Goal: Information Seeking & Learning: Learn about a topic

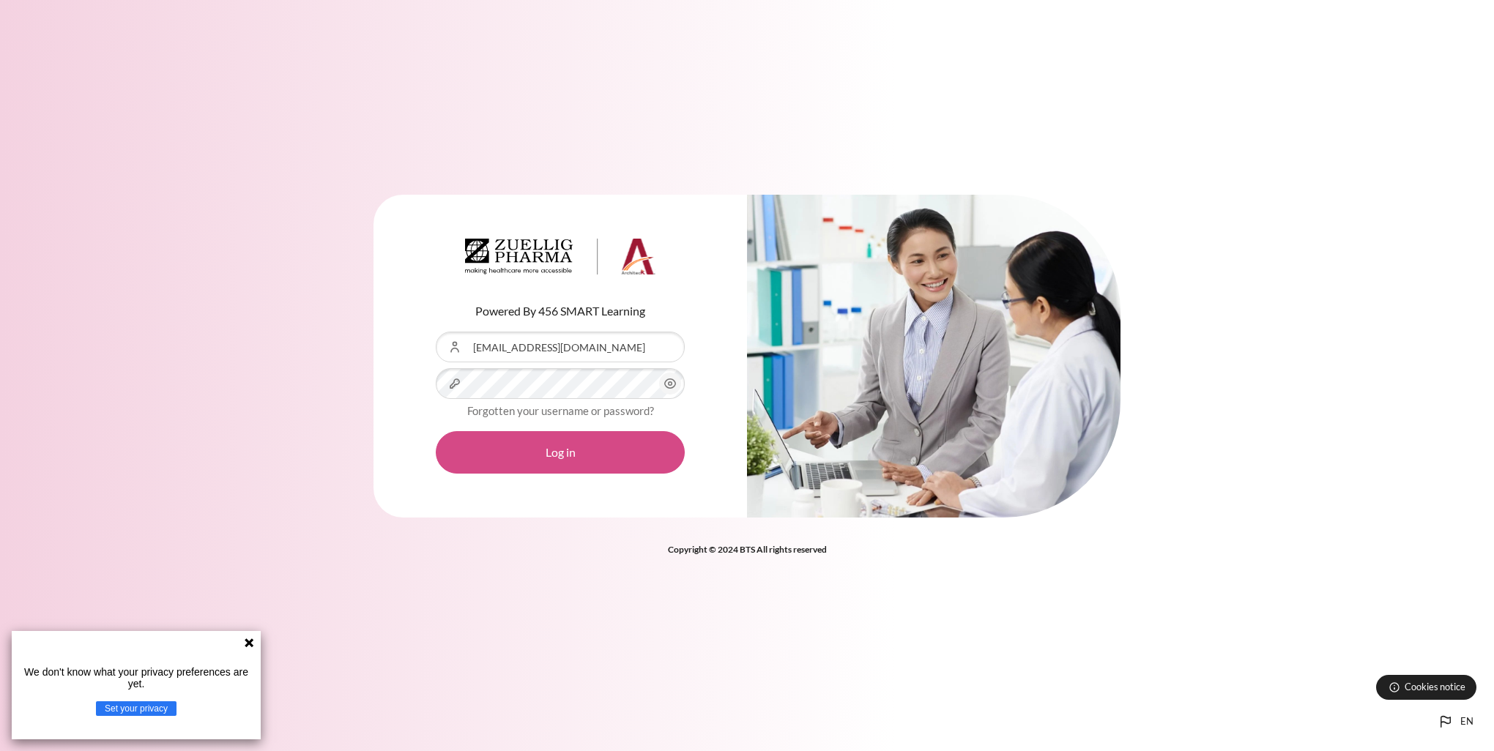
click at [527, 412] on button "Log in" at bounding box center [560, 452] width 249 height 42
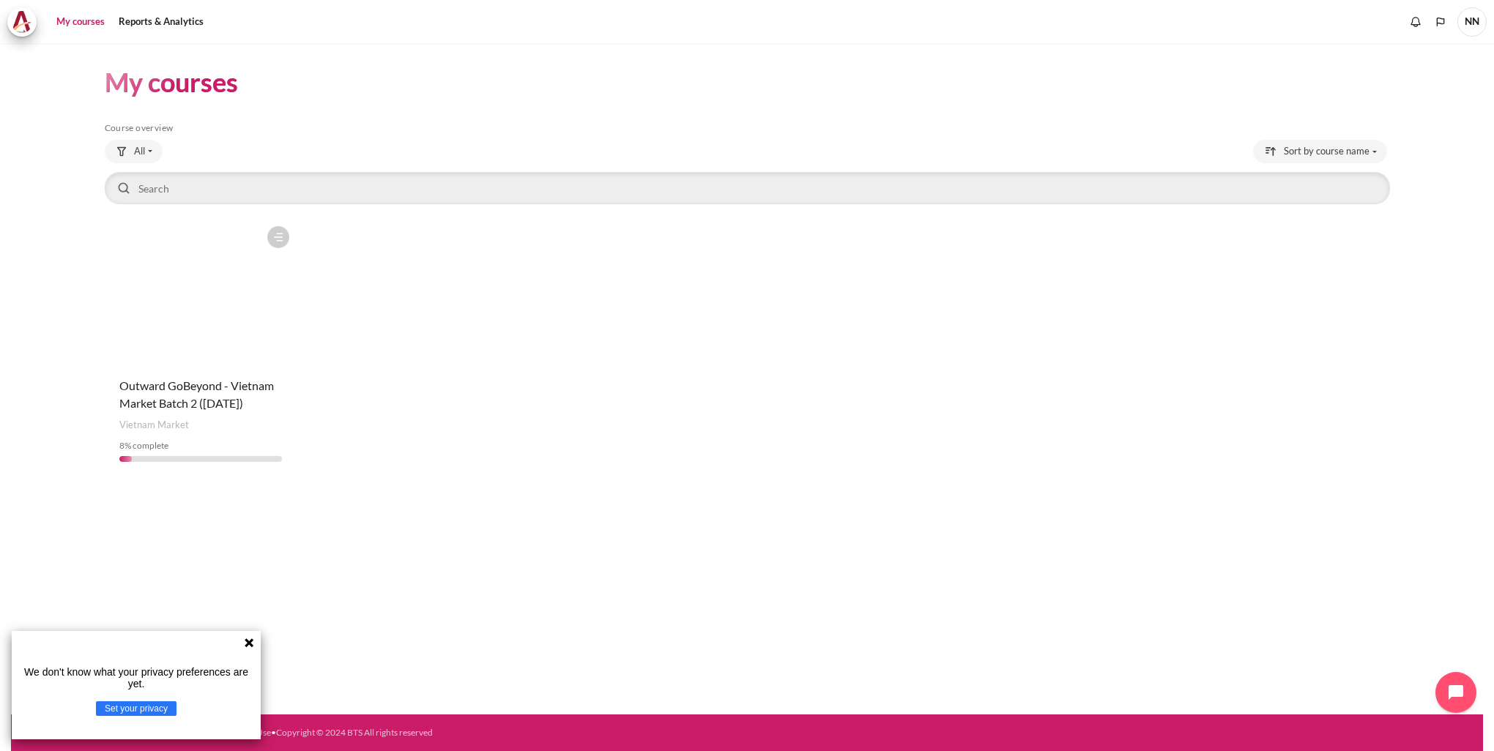
click at [214, 338] on figure "Content" at bounding box center [201, 292] width 193 height 146
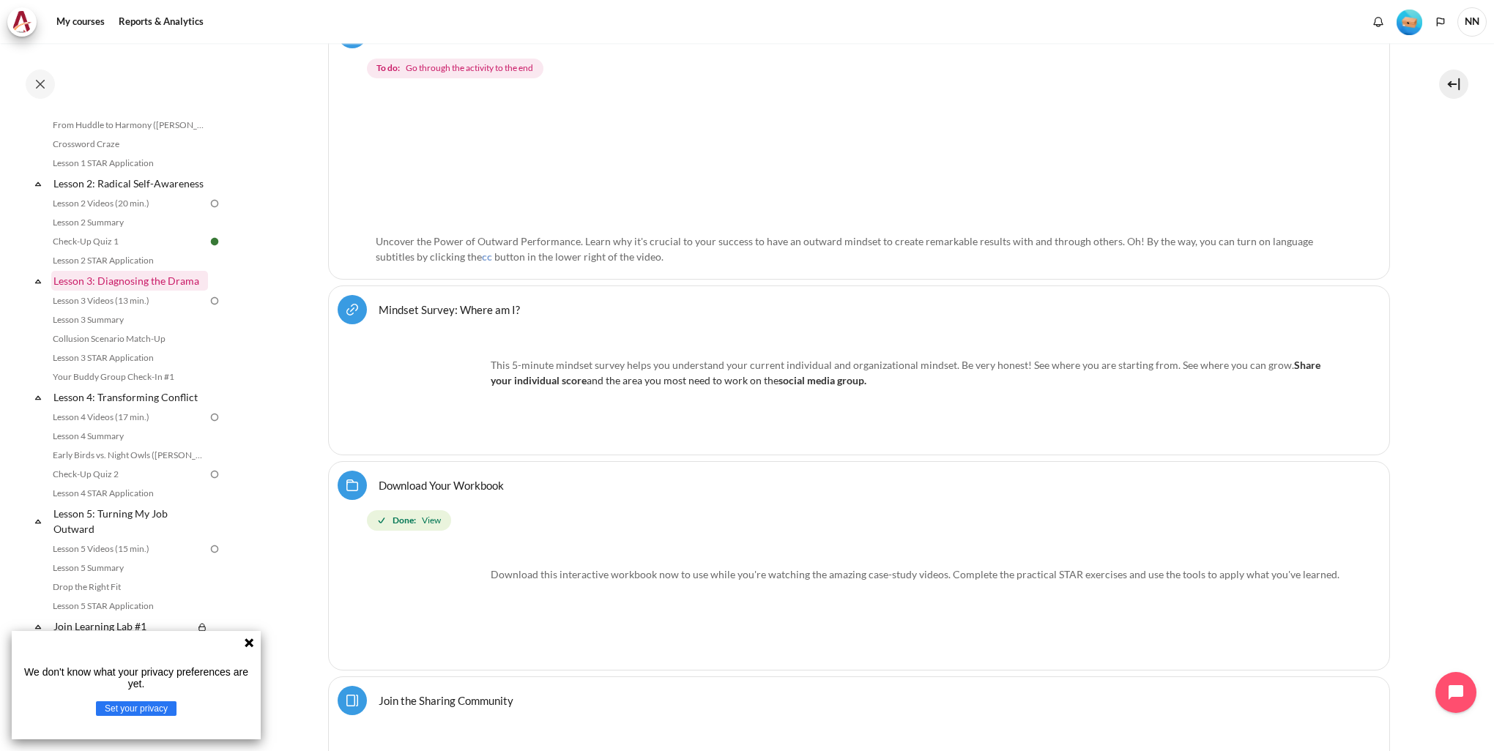
scroll to position [293, 0]
click at [141, 308] on link "Lesson 3 Videos (13 min.)" at bounding box center [128, 300] width 160 height 18
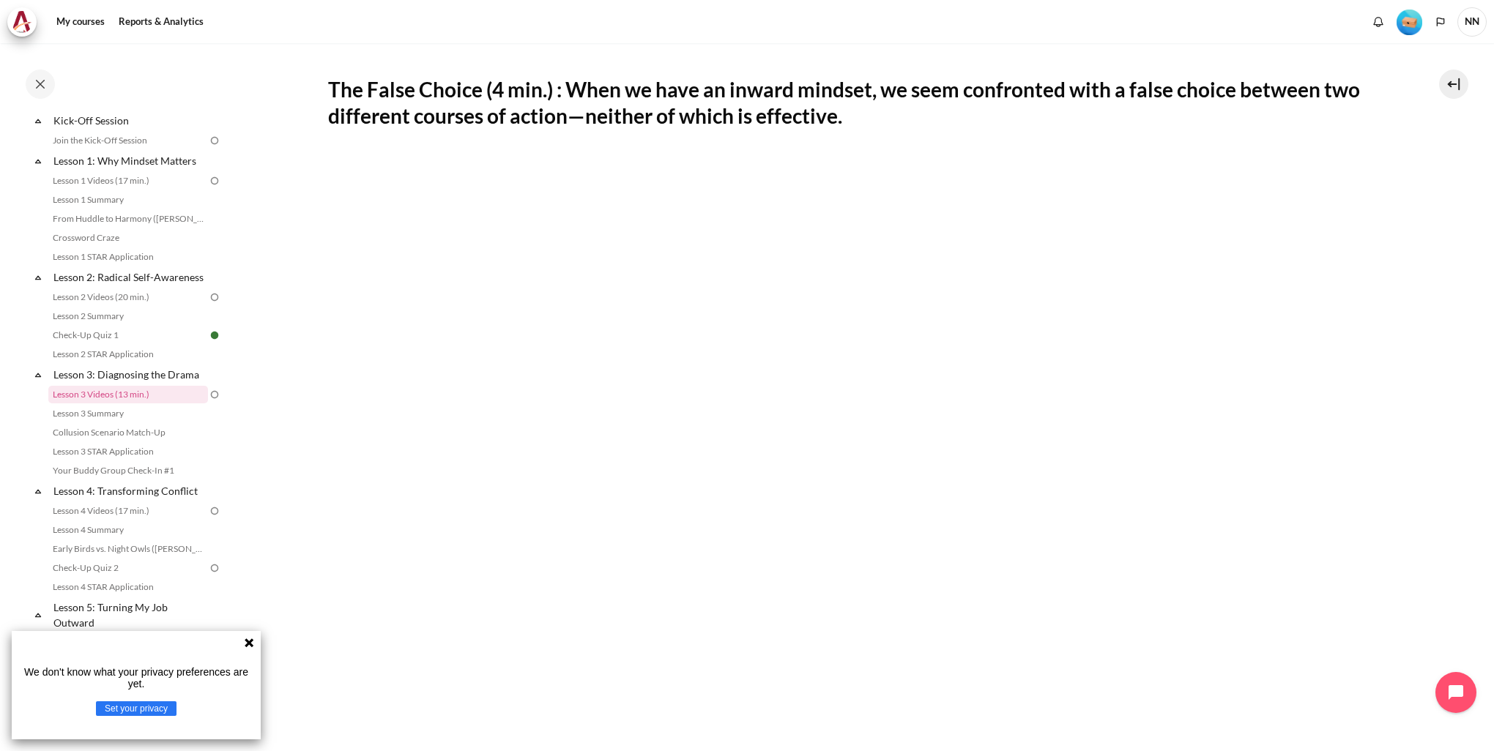
scroll to position [293, 0]
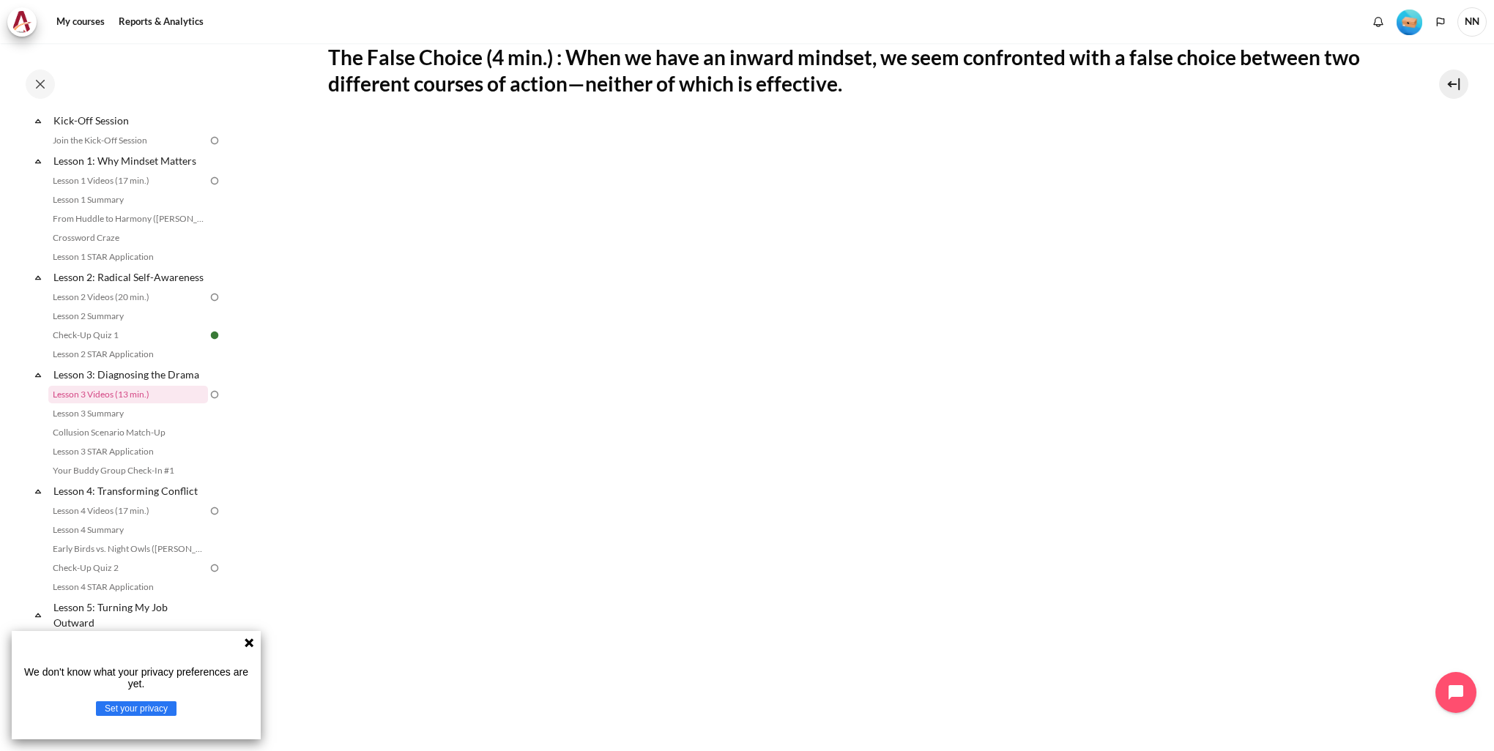
click at [251, 642] on icon at bounding box center [249, 643] width 9 height 9
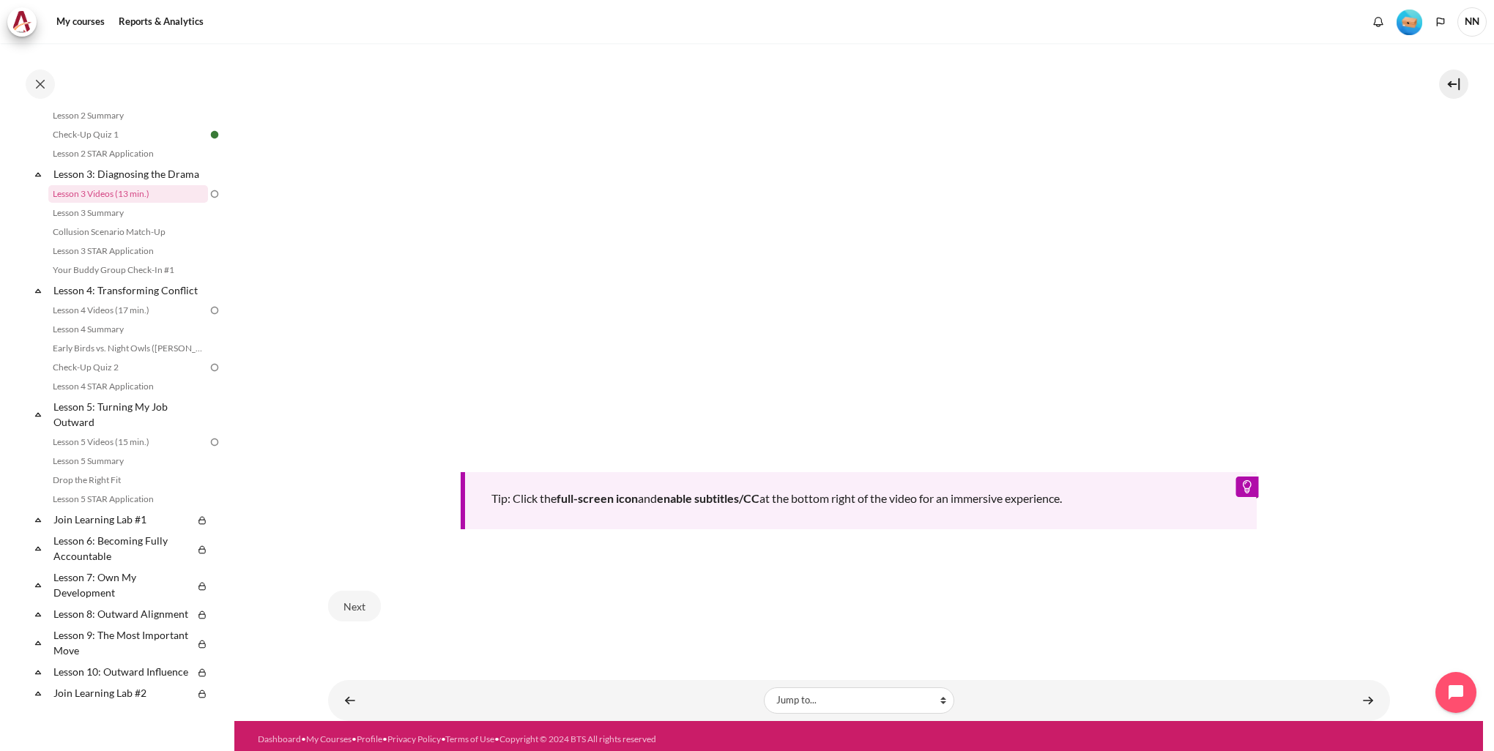
scroll to position [578, 0]
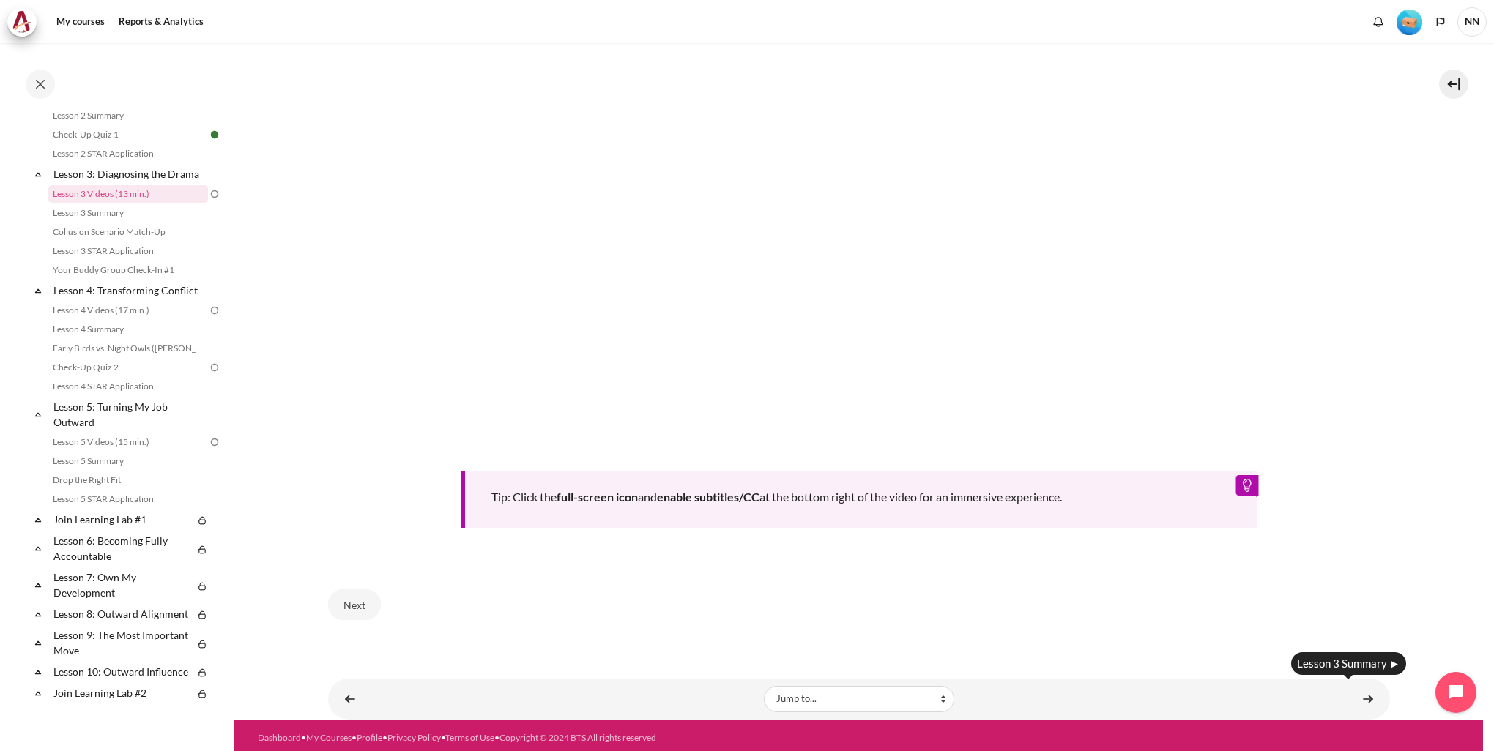
drag, startPoint x: 1367, startPoint y: 696, endPoint x: 1339, endPoint y: 693, distance: 28.7
click at [1367, 696] on link "Content" at bounding box center [1367, 699] width 29 height 29
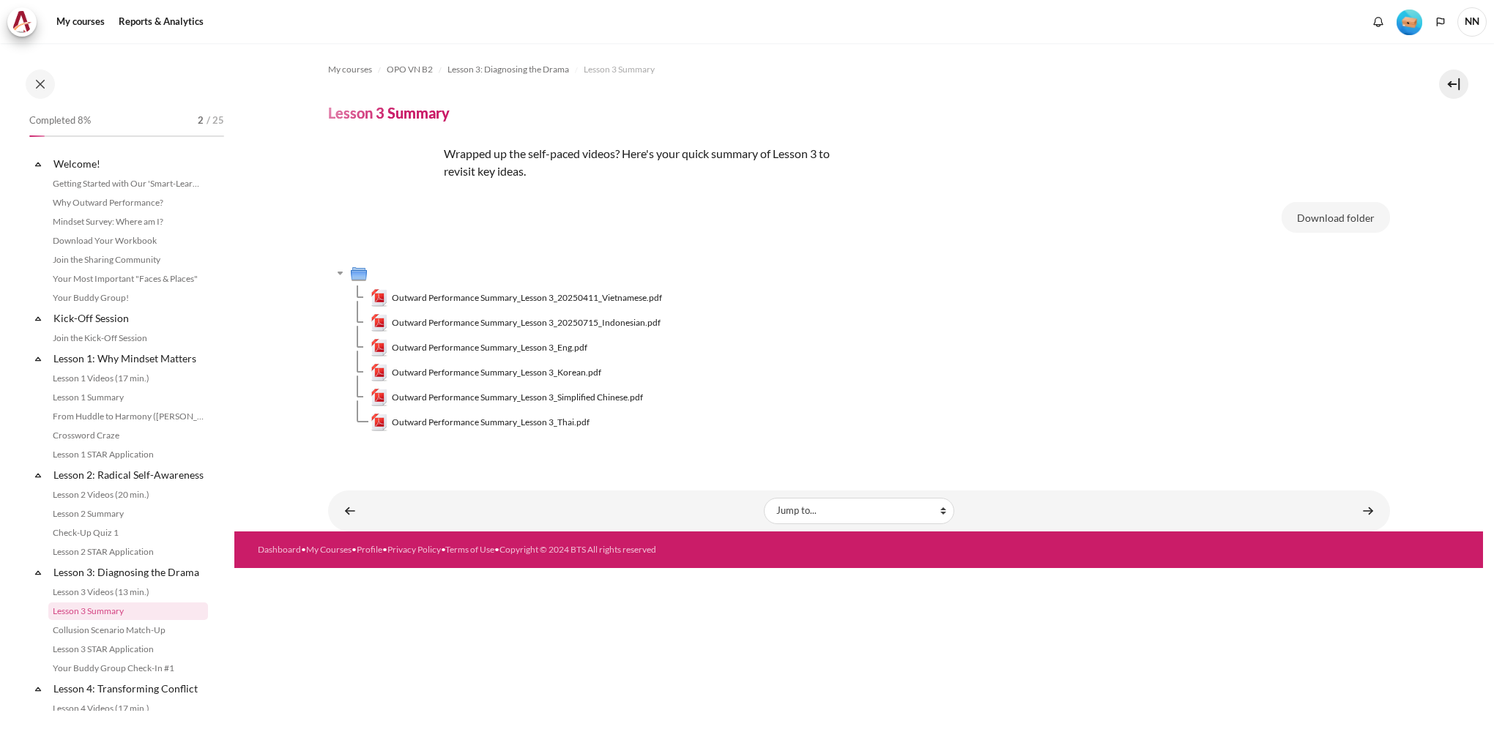
scroll to position [217, 0]
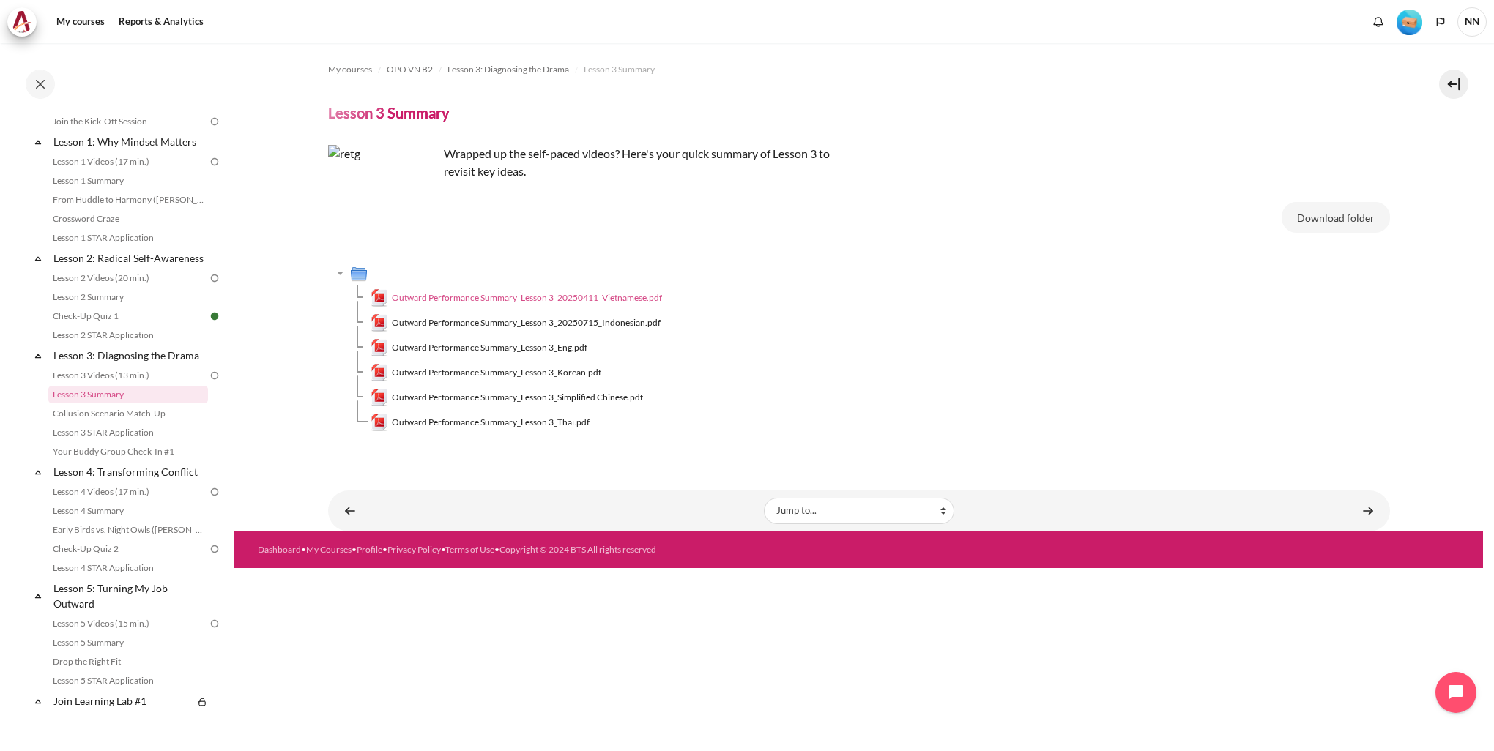
click at [572, 294] on span "Outward Performance Summary_Lesson 3_20250411_Vietnamese.pdf" at bounding box center [527, 297] width 270 height 13
drag, startPoint x: 1367, startPoint y: 509, endPoint x: 1356, endPoint y: 510, distance: 11.1
click at [1367, 509] on link "Content" at bounding box center [1367, 511] width 29 height 29
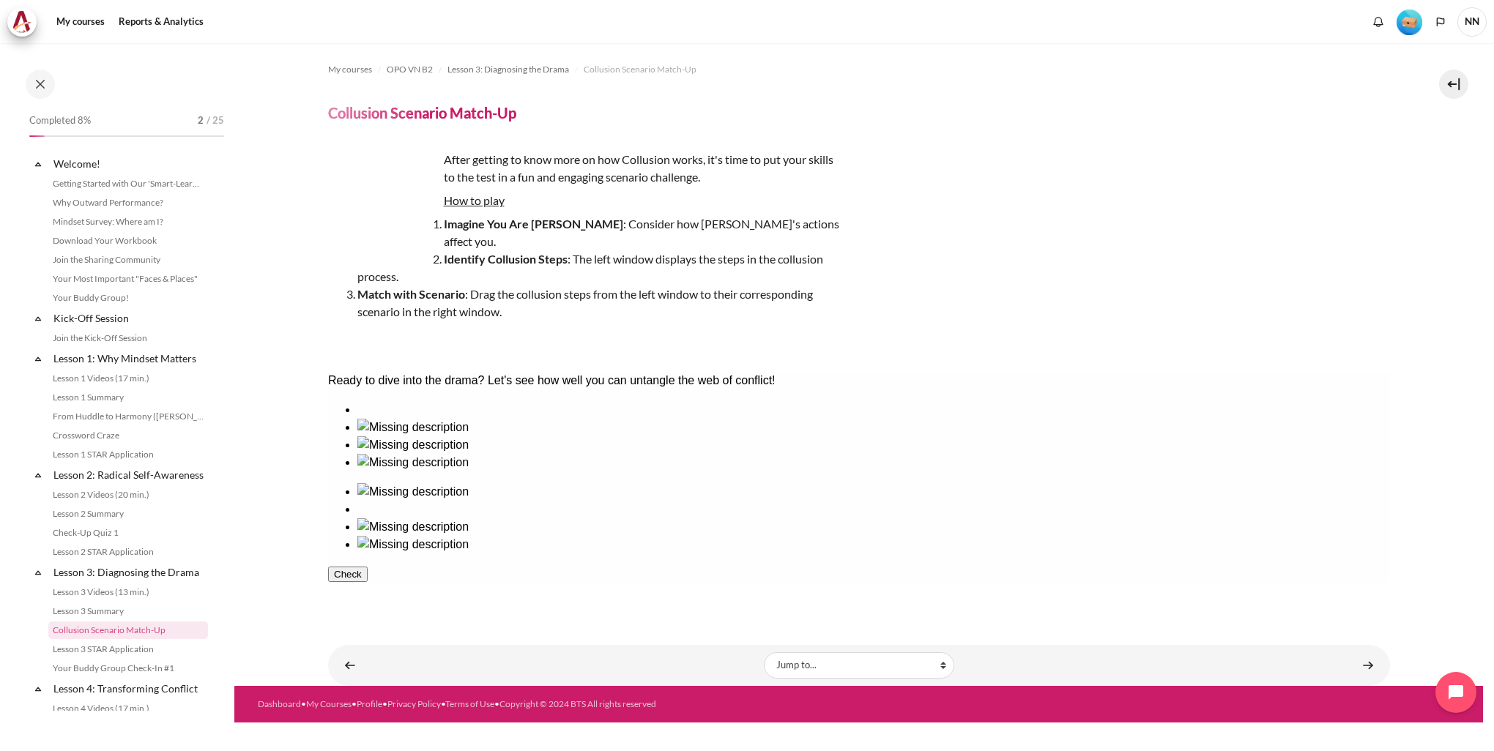
scroll to position [236, 0]
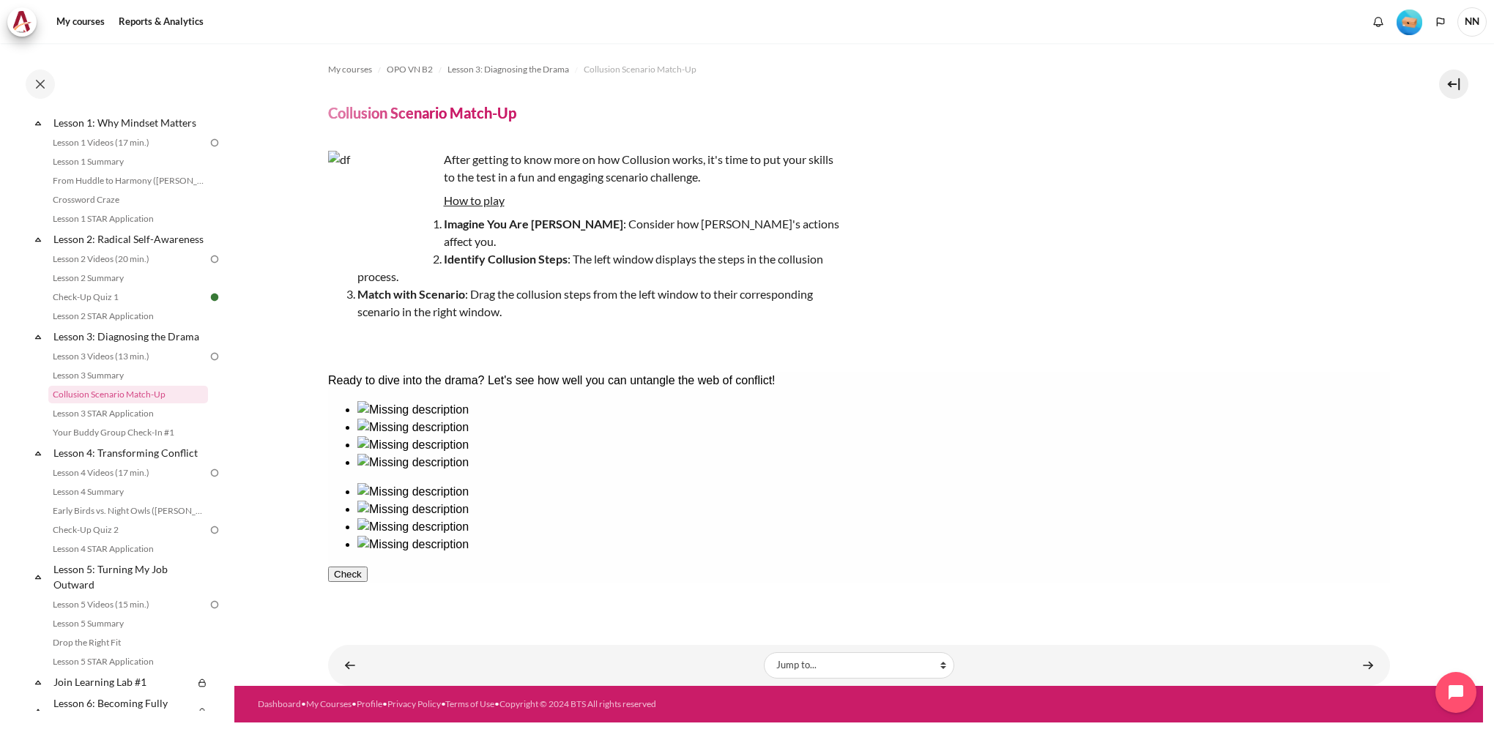
drag, startPoint x: 1014, startPoint y: 491, endPoint x: 647, endPoint y: 488, distance: 366.9
click at [647, 488] on div at bounding box center [858, 477] width 1062 height 152
click at [676, 472] on div at bounding box center [873, 472] width 1033 height 0
click at [1020, 519] on div at bounding box center [873, 519] width 1033 height 0
click at [1216, 490] on ul at bounding box center [858, 527] width 1062 height 88
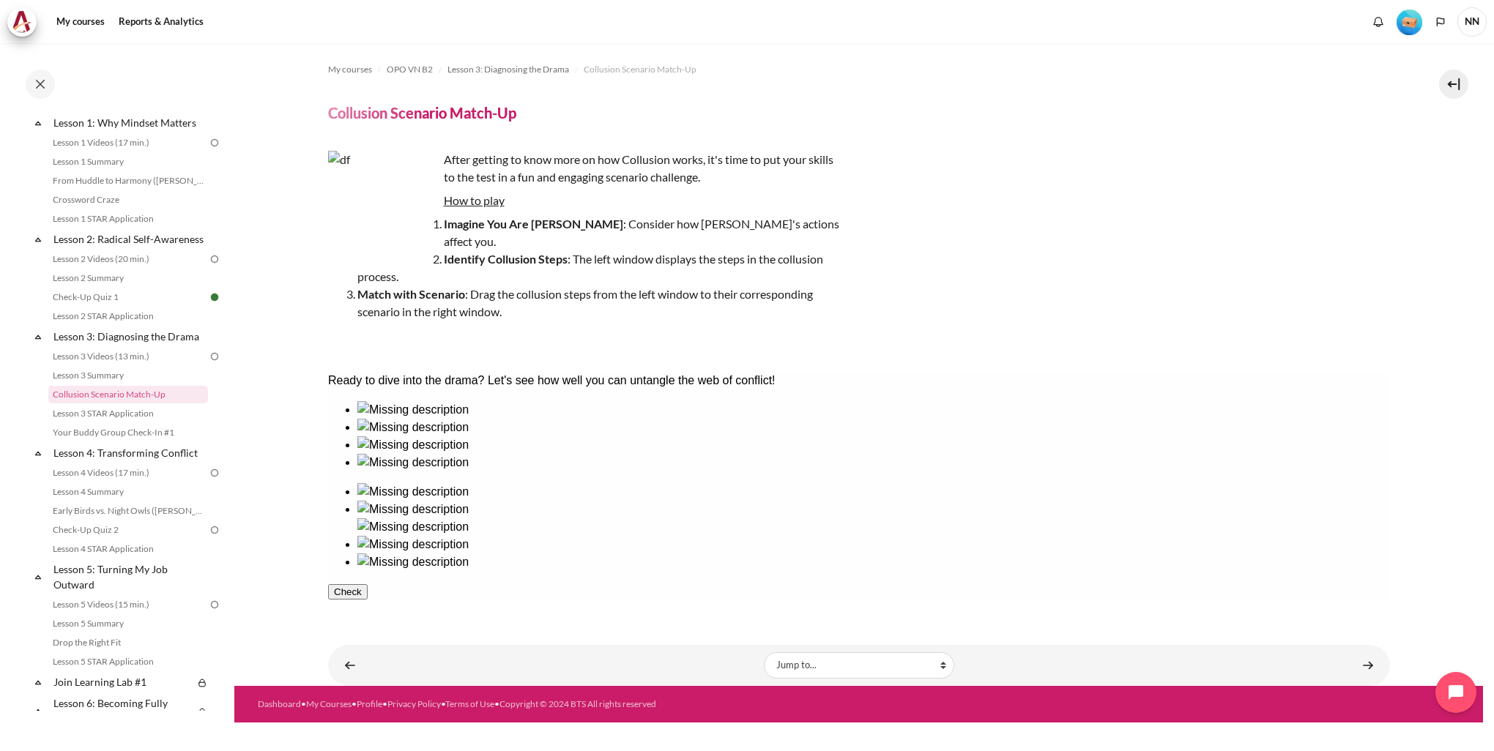
click at [578, 454] on div at bounding box center [873, 454] width 1033 height 0
click at [1219, 571] on div at bounding box center [873, 571] width 1033 height 0
click at [925, 493] on ul at bounding box center [858, 535] width 1062 height 105
click at [922, 483] on ul at bounding box center [858, 535] width 1062 height 105
click at [487, 437] on div at bounding box center [873, 437] width 1033 height 0
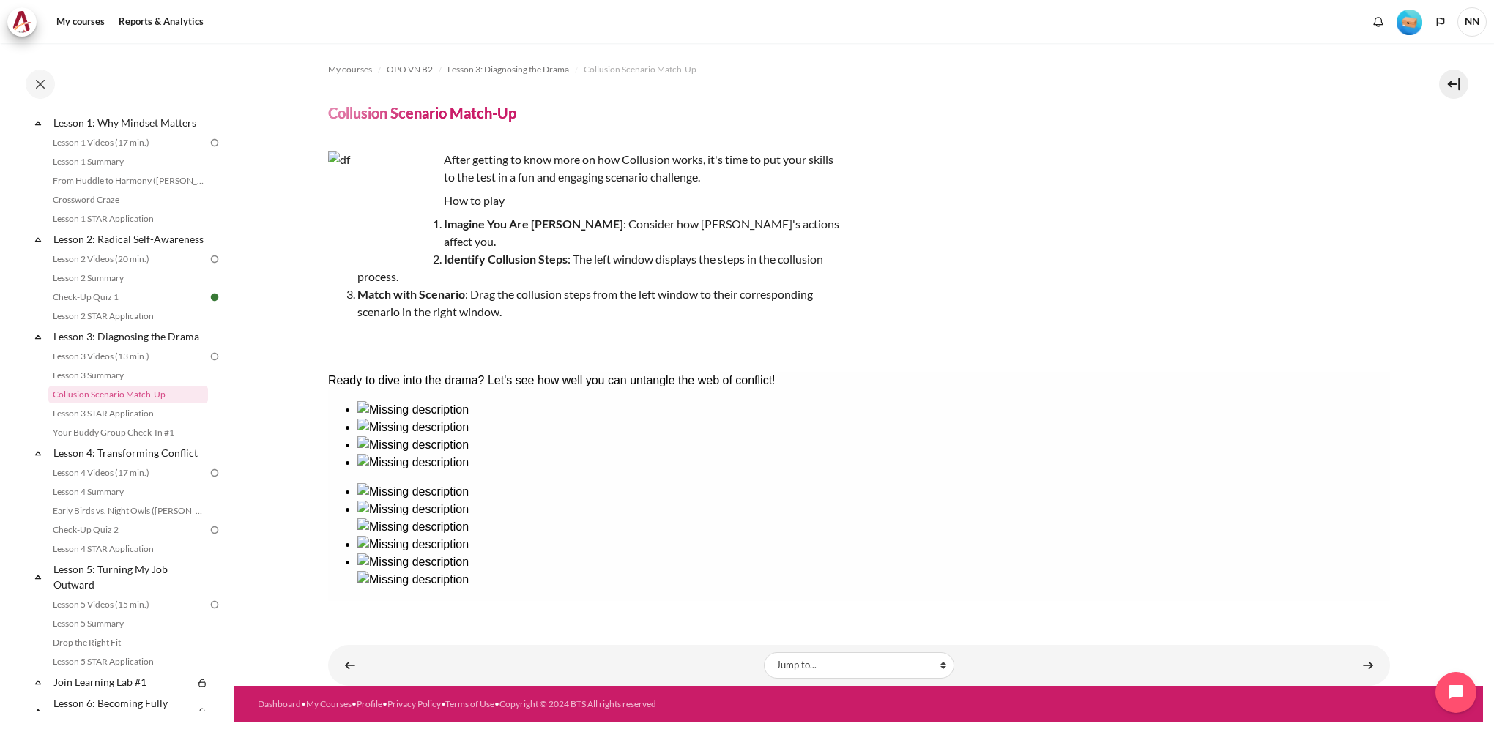
click at [923, 501] on div at bounding box center [873, 501] width 1033 height 0
click at [394, 456] on ul at bounding box center [858, 436] width 1062 height 70
click at [1115, 483] on ul at bounding box center [858, 544] width 1062 height 123
click at [1113, 483] on ul at bounding box center [858, 544] width 1062 height 123
click at [1114, 483] on ul at bounding box center [858, 544] width 1062 height 123
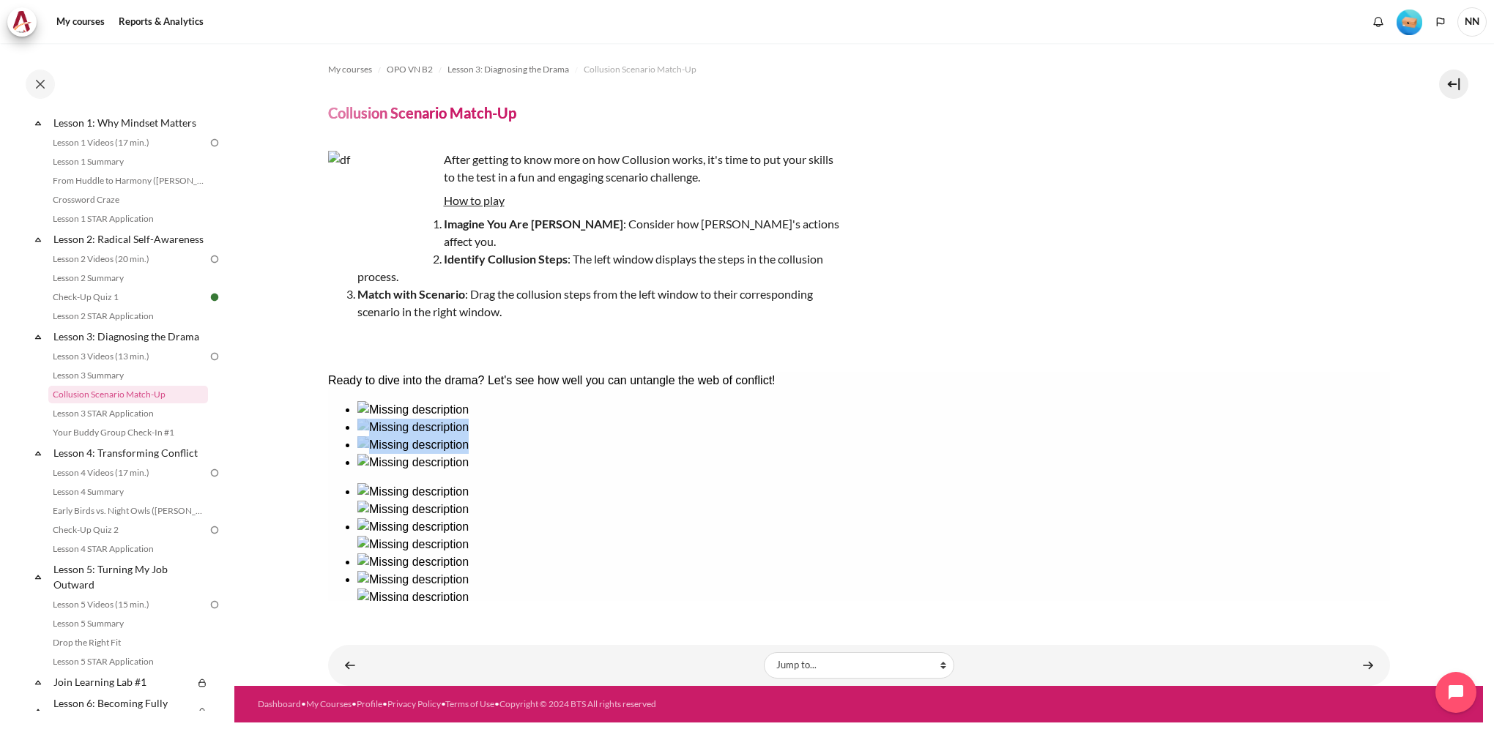
click at [387, 457] on ul at bounding box center [858, 436] width 1062 height 70
click at [1113, 483] on ul at bounding box center [858, 544] width 1062 height 123
click at [367, 419] on div at bounding box center [873, 419] width 1033 height 0
click at [1118, 571] on div at bounding box center [873, 571] width 1033 height 0
click at [367, 637] on button "Check" at bounding box center [347, 644] width 40 height 15
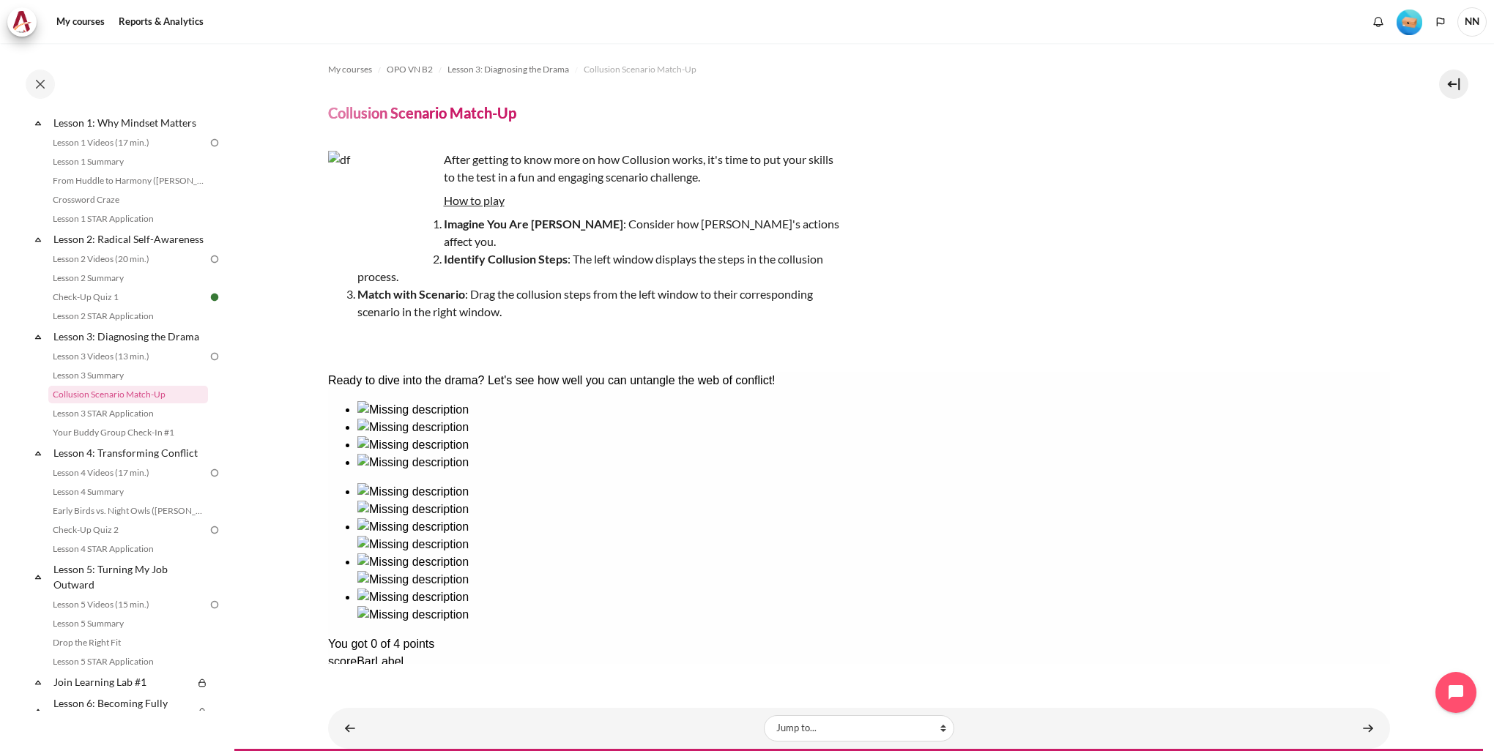
click at [127, 385] on link "Lesson 3 Summary" at bounding box center [128, 376] width 160 height 18
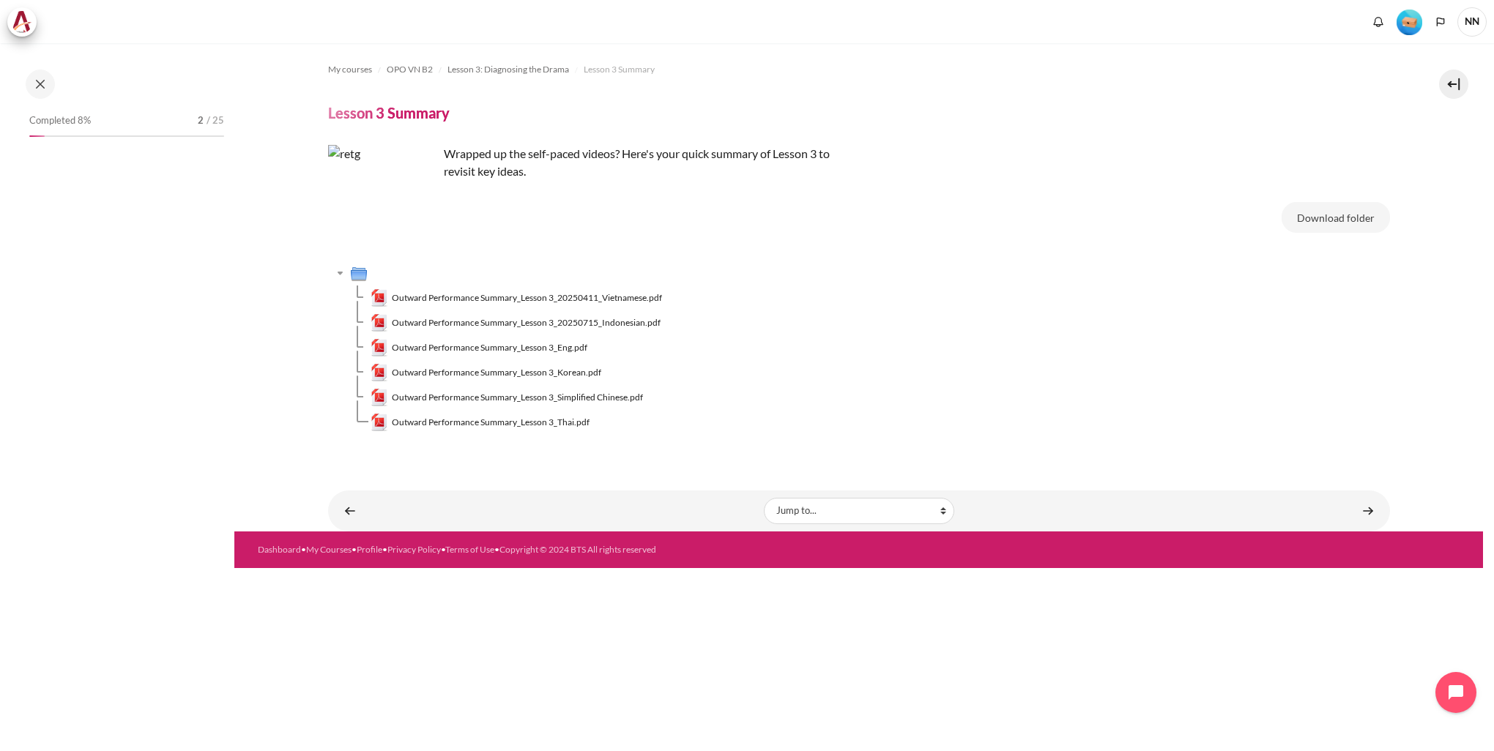
scroll to position [217, 0]
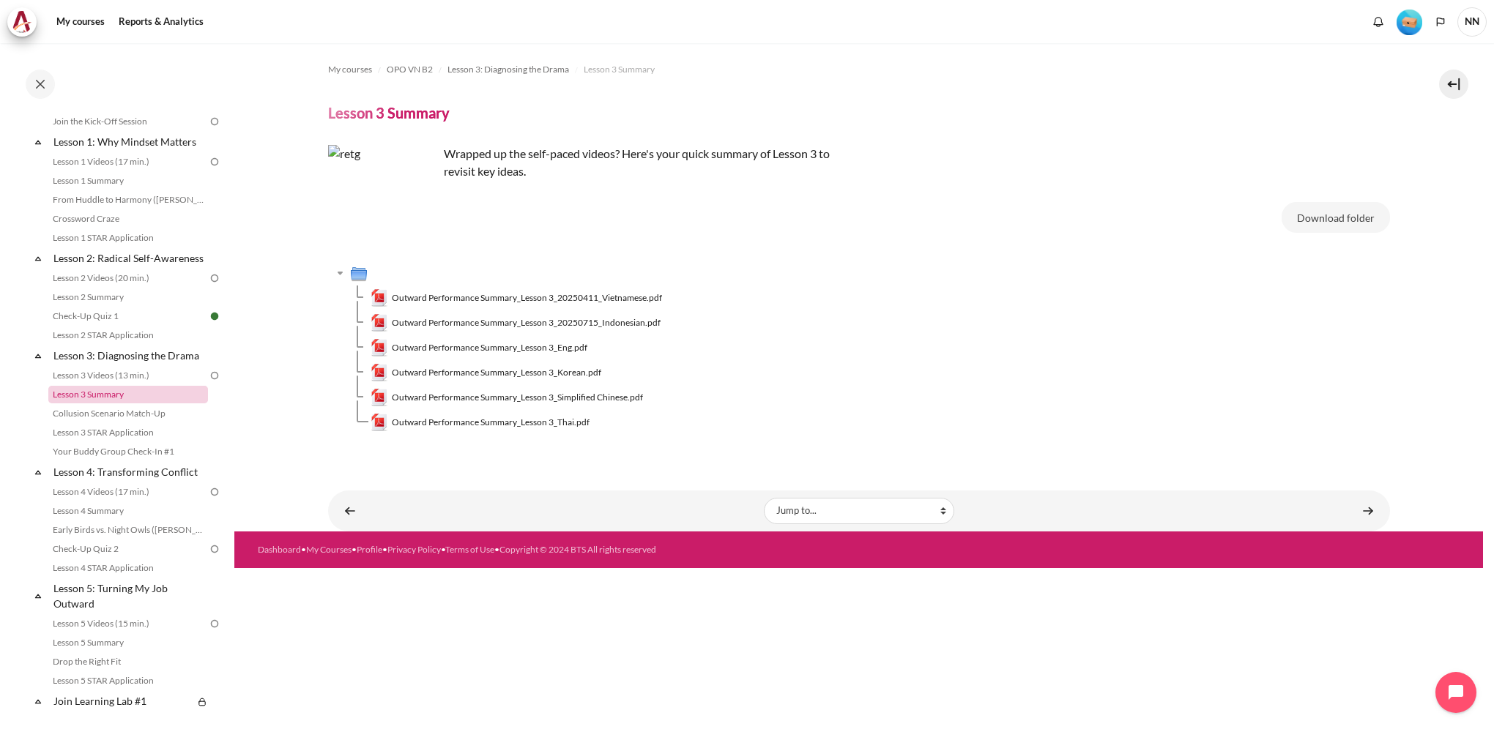
click at [119, 404] on link "Lesson 3 Summary" at bounding box center [128, 395] width 160 height 18
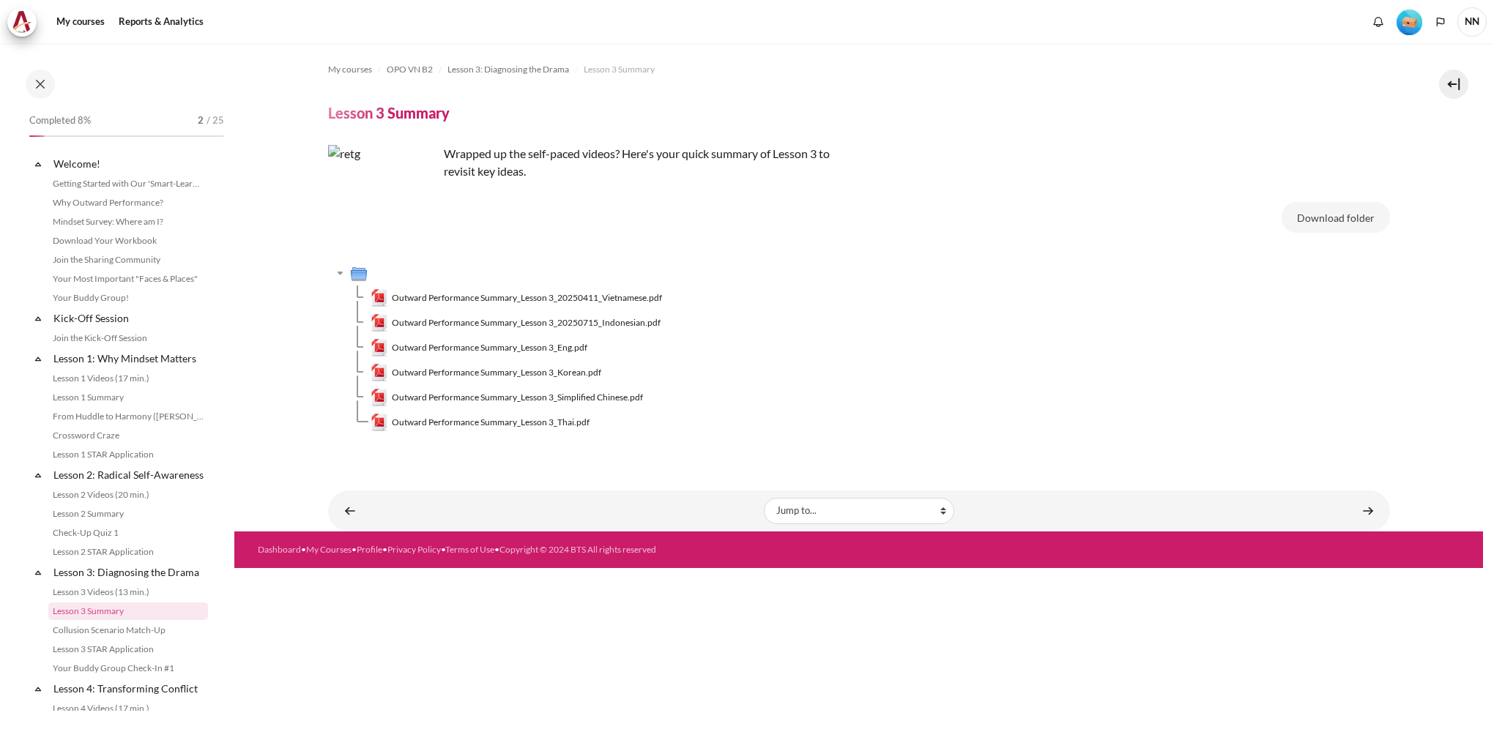
scroll to position [217, 0]
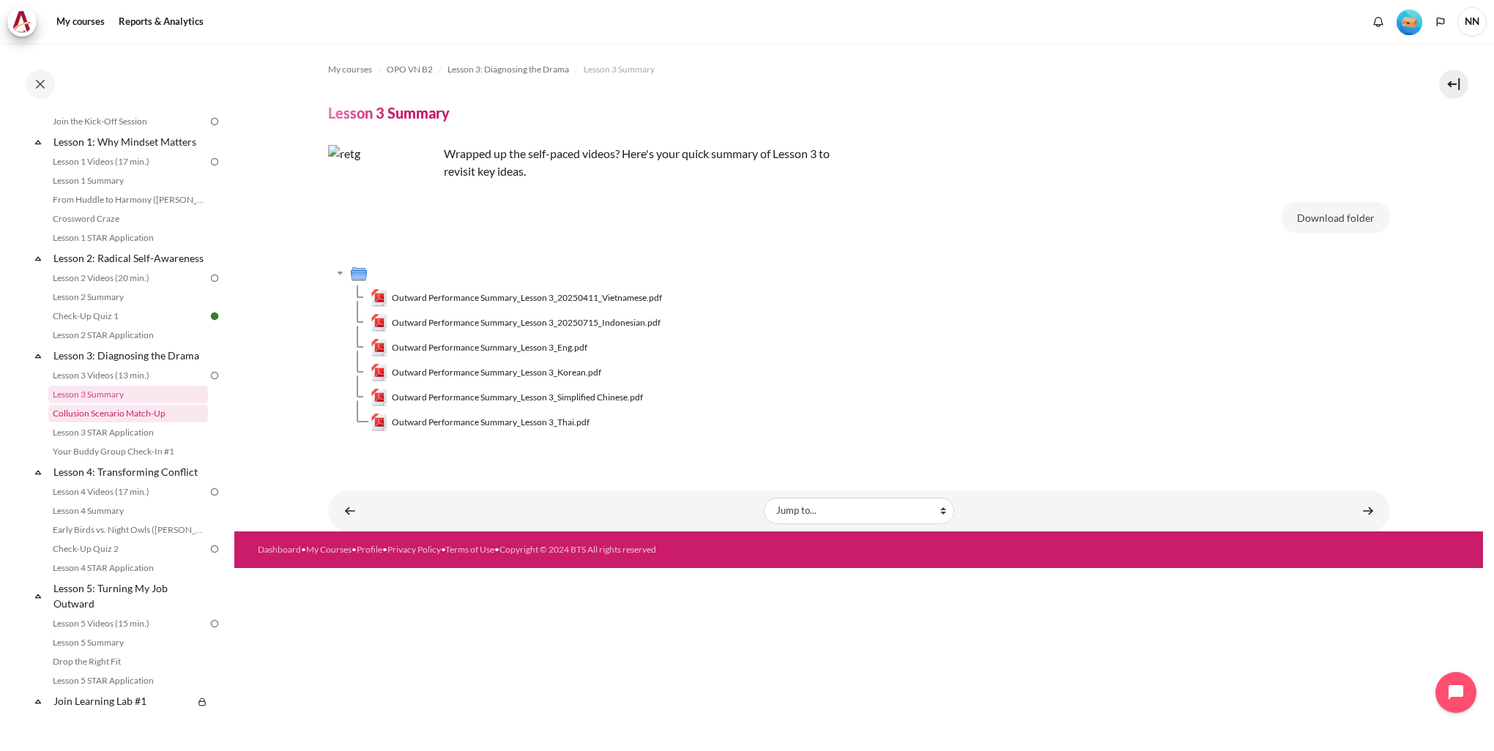
click at [146, 423] on link "Collusion Scenario Match-Up" at bounding box center [128, 414] width 160 height 18
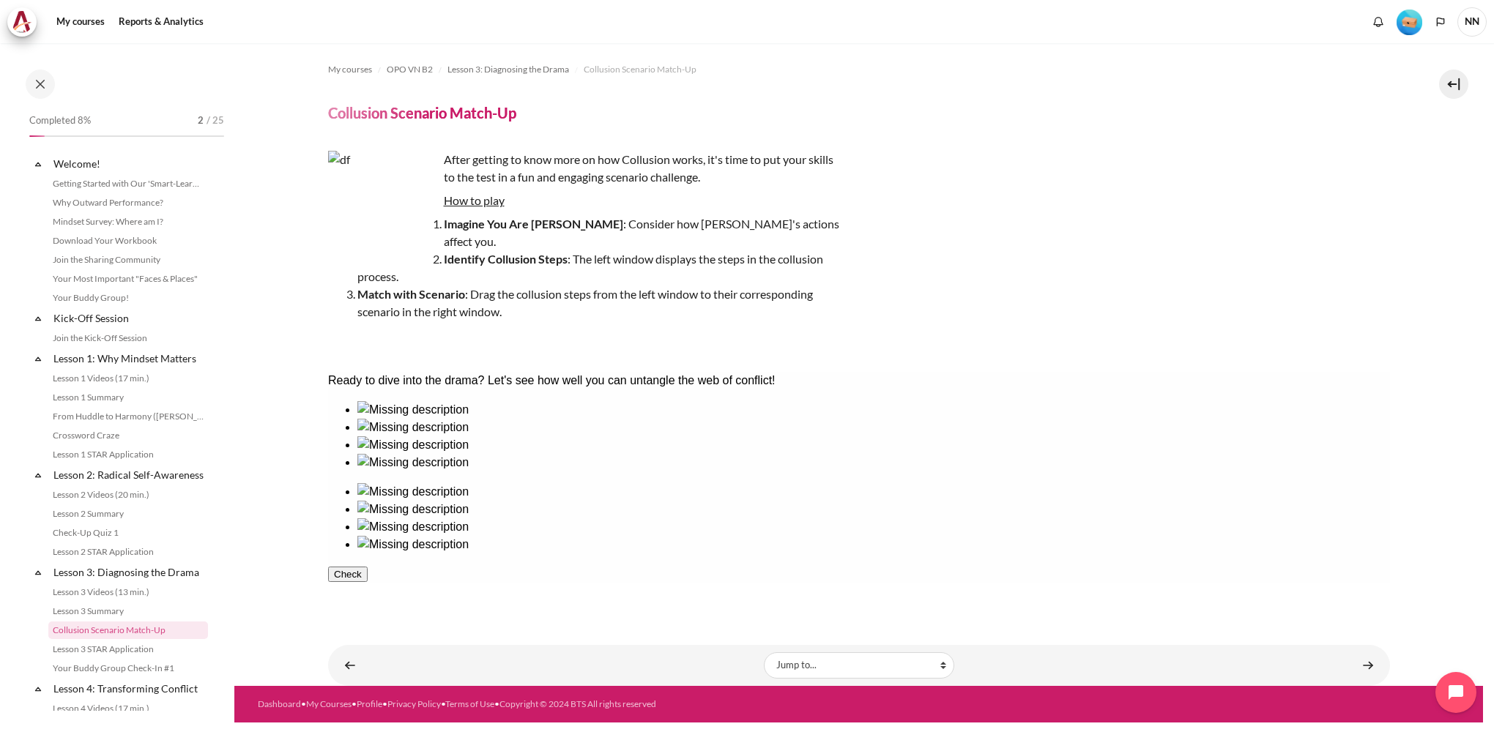
scroll to position [236, 0]
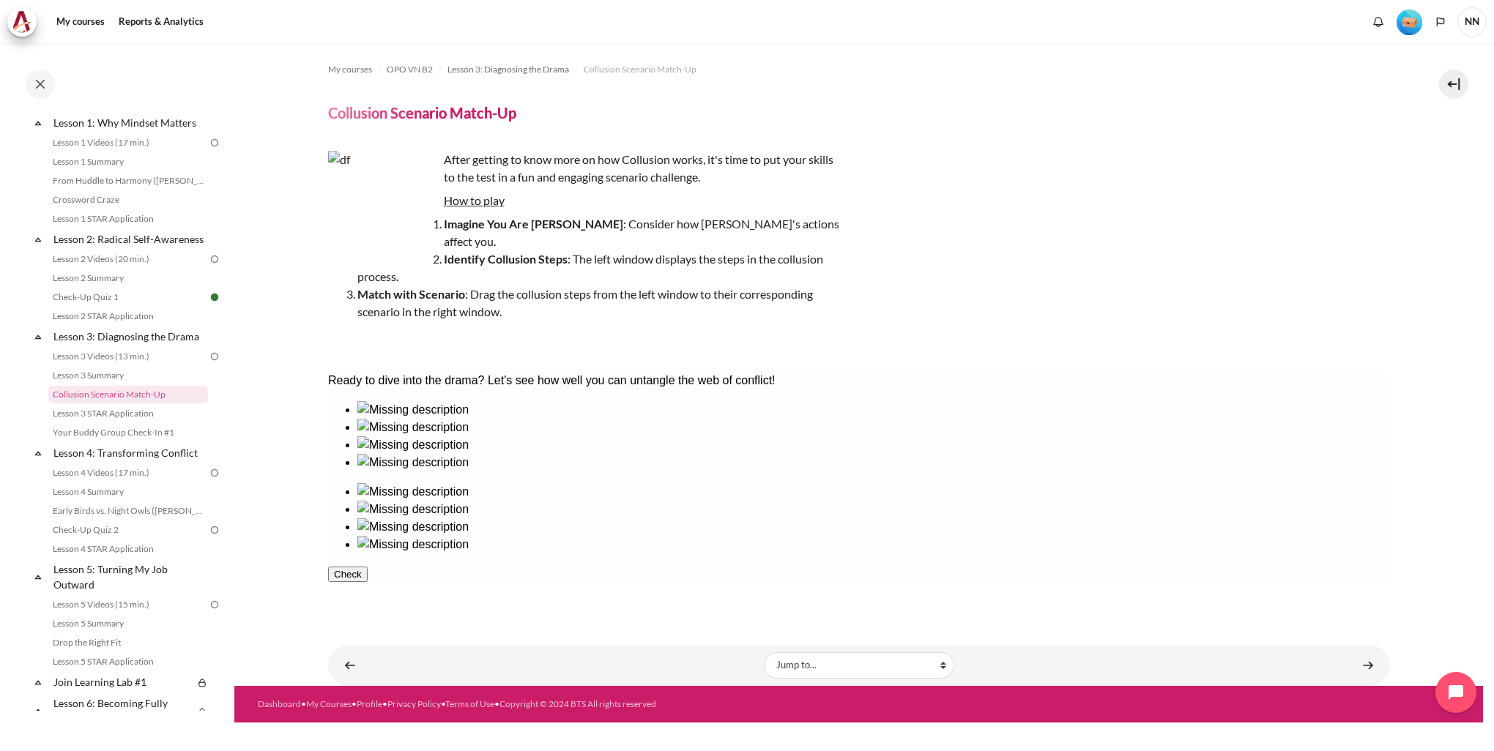
click at [493, 461] on ul at bounding box center [858, 436] width 1062 height 70
click at [1129, 483] on ul at bounding box center [858, 518] width 1062 height 70
click at [531, 472] on ul at bounding box center [858, 436] width 1062 height 70
click at [499, 437] on div at bounding box center [873, 437] width 1033 height 0
click at [1139, 536] on div at bounding box center [873, 536] width 1033 height 0
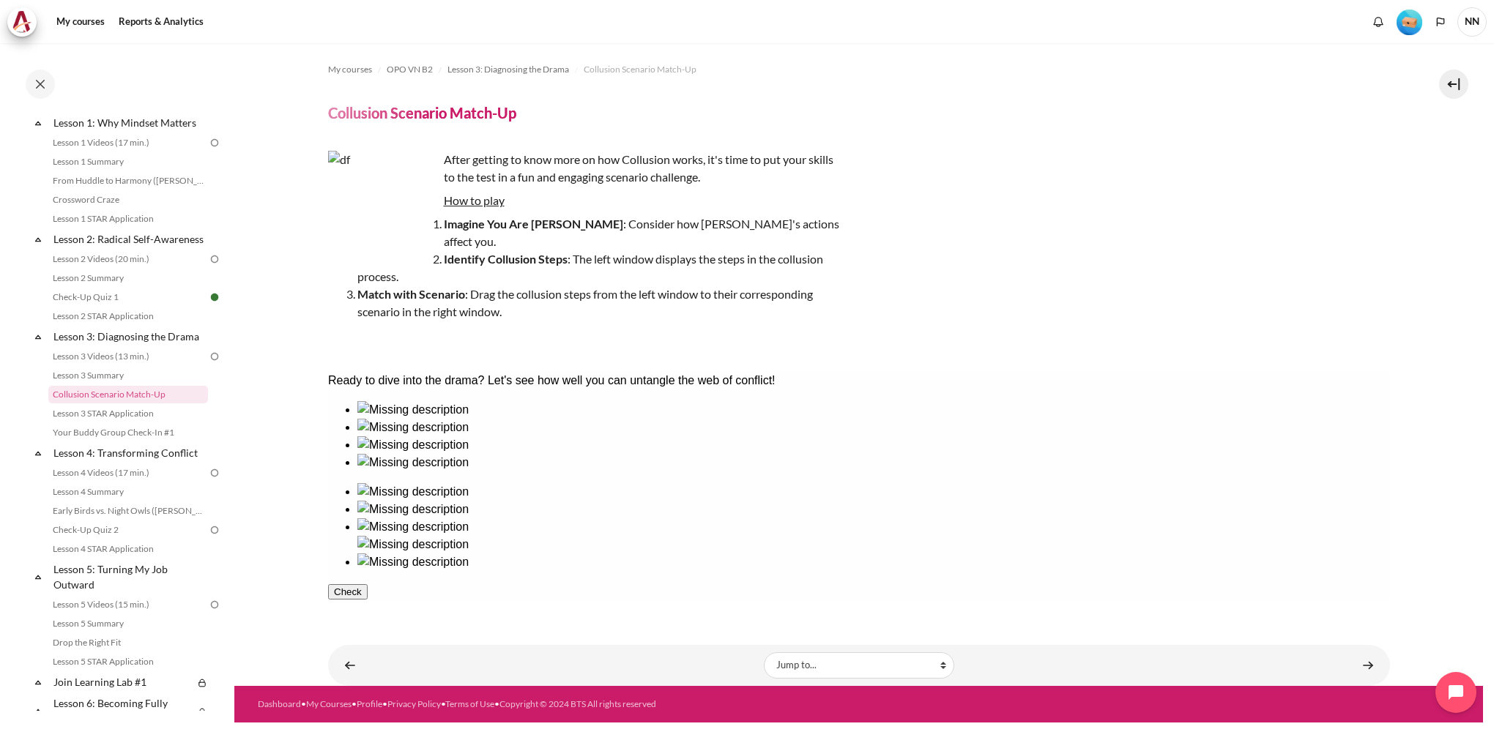
click at [585, 454] on div at bounding box center [873, 454] width 1033 height 0
click at [899, 501] on div at bounding box center [873, 501] width 1033 height 0
click at [677, 472] on div at bounding box center [873, 472] width 1033 height 0
click at [1020, 536] on div at bounding box center [873, 536] width 1033 height 0
click at [383, 419] on div at bounding box center [873, 419] width 1033 height 0
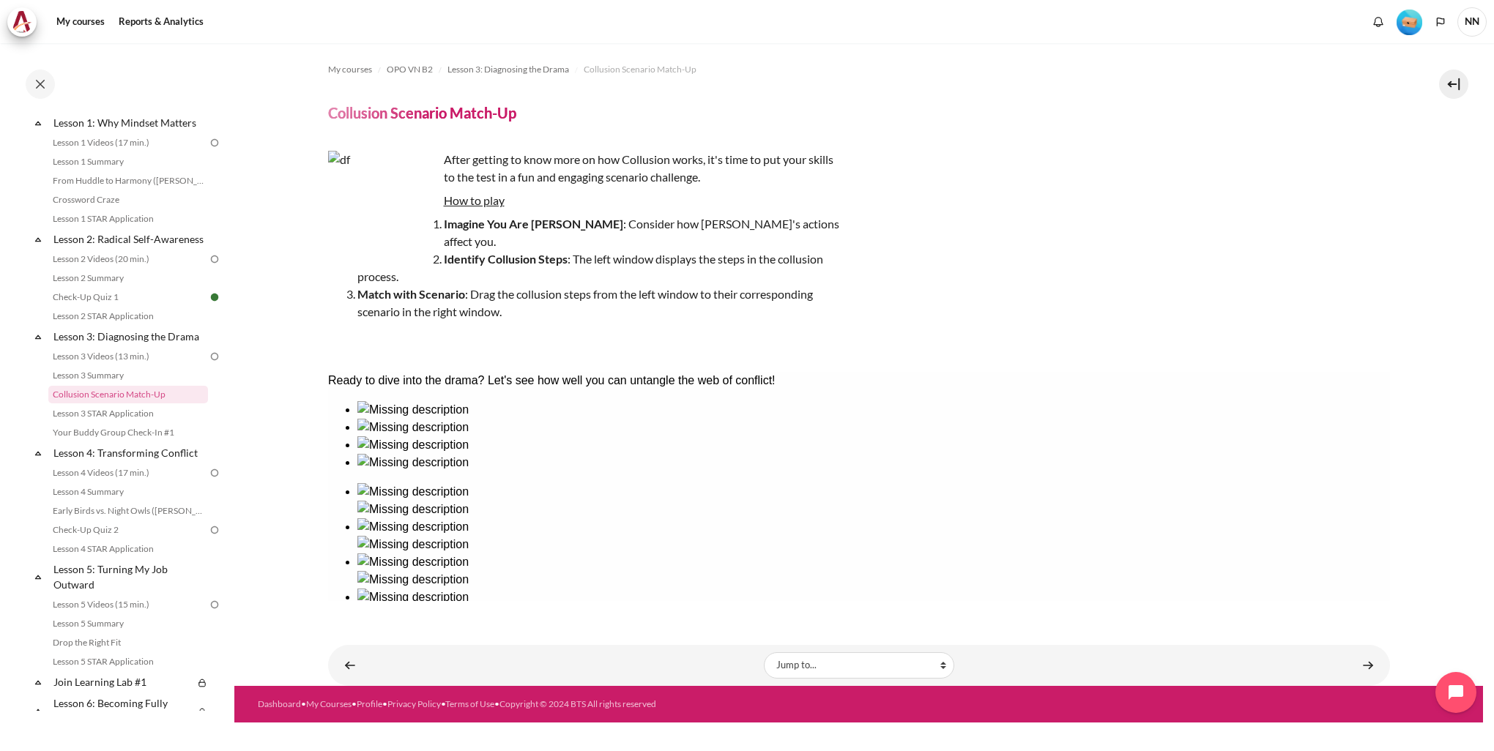
click at [1222, 606] on div at bounding box center [873, 606] width 1033 height 0
click at [367, 637] on button "Check" at bounding box center [347, 644] width 40 height 15
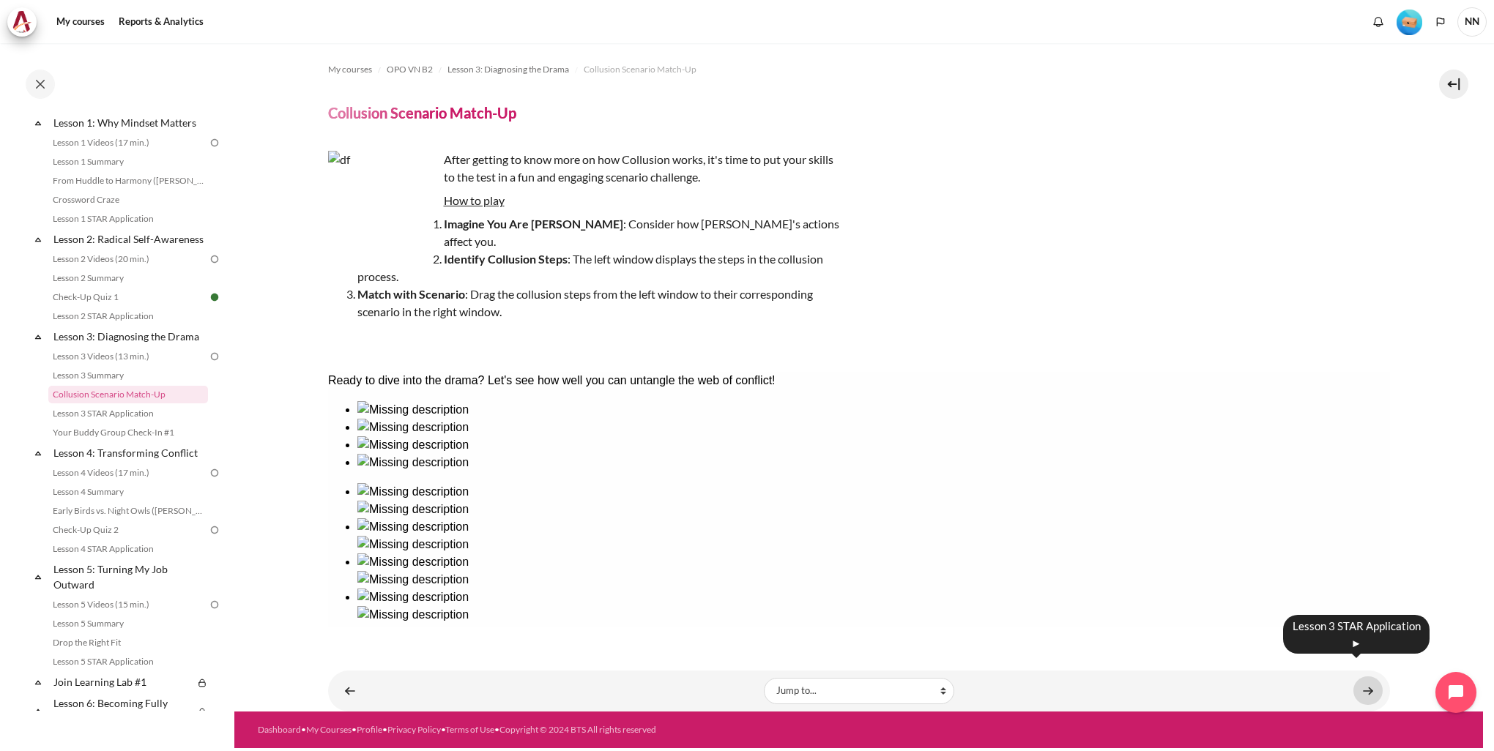
click at [1372, 677] on link "Content" at bounding box center [1367, 691] width 29 height 29
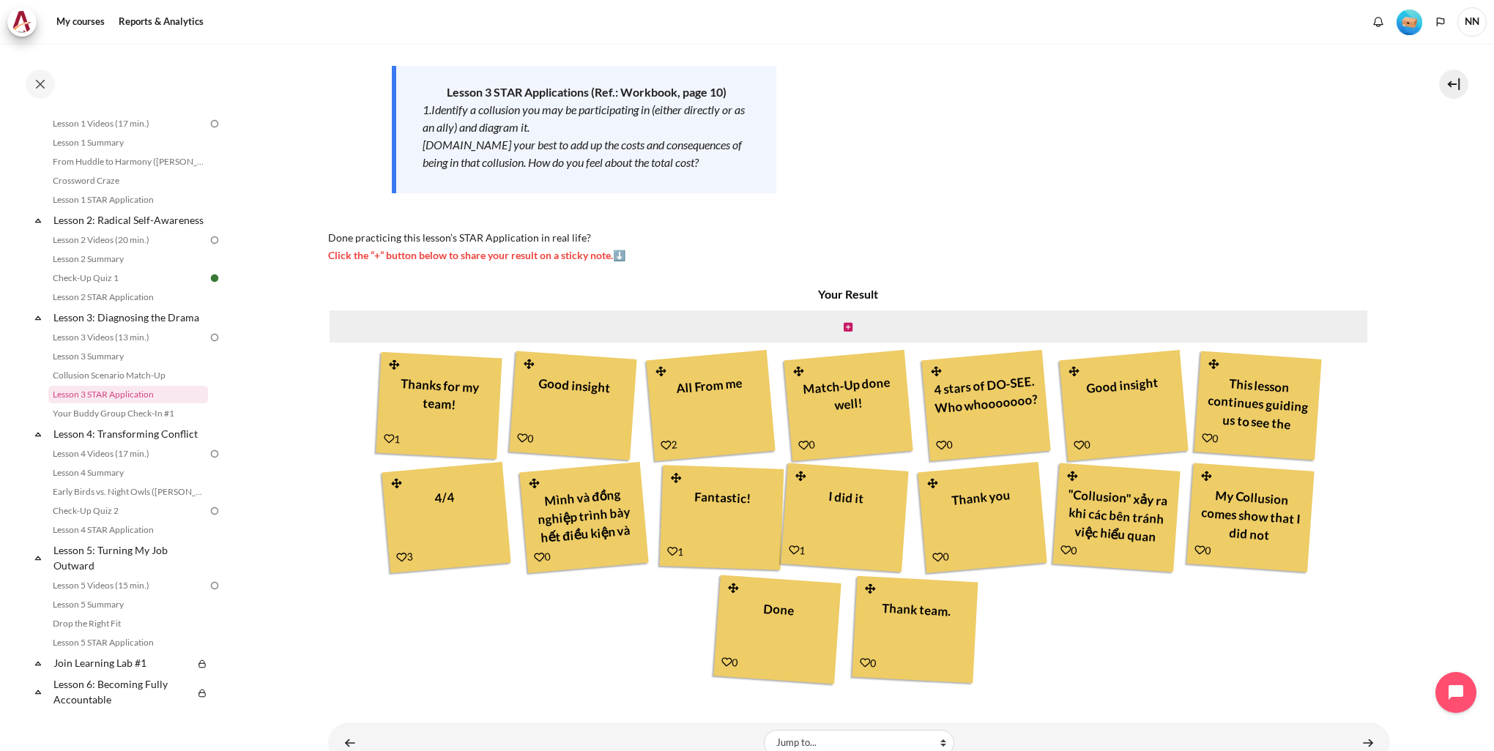
scroll to position [268, 0]
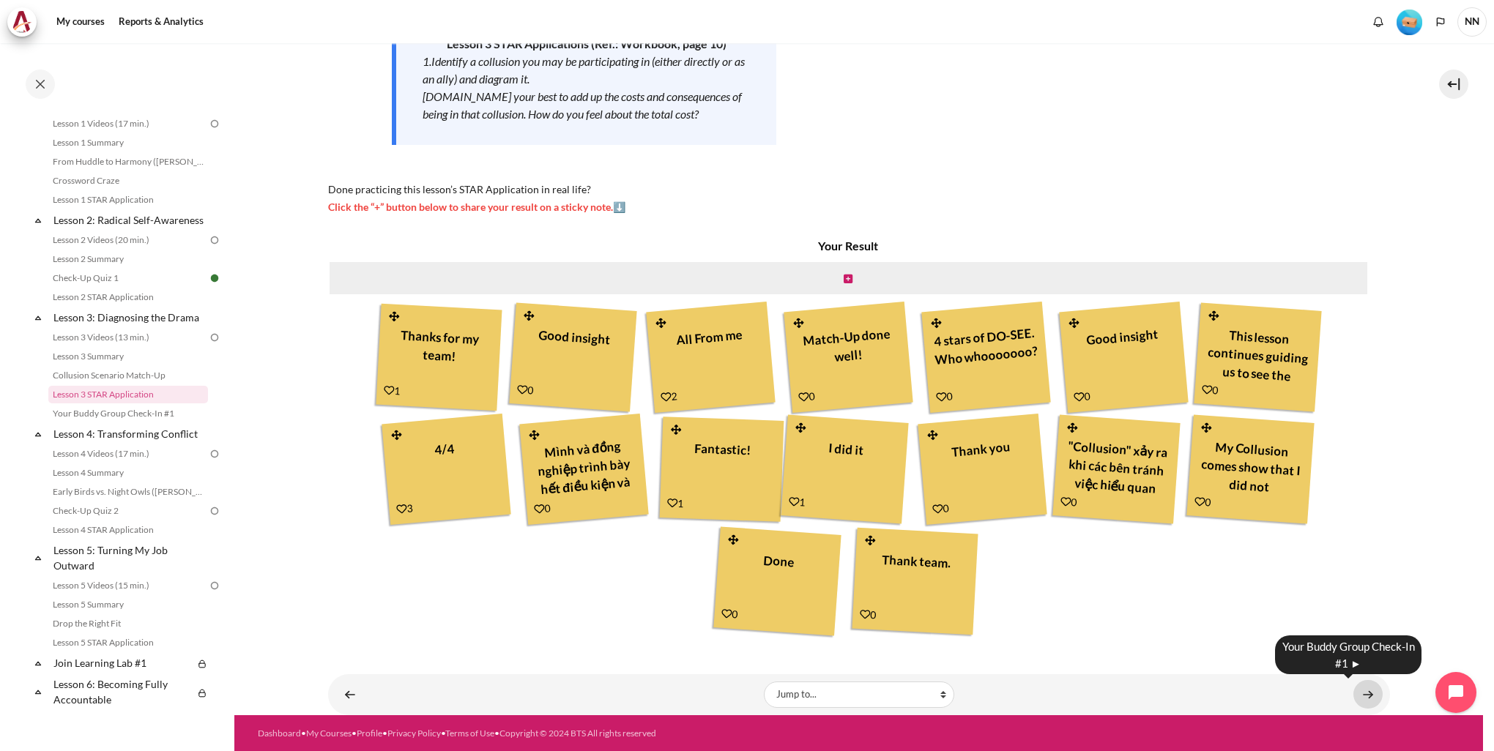
click at [1361, 693] on link "Content" at bounding box center [1367, 694] width 29 height 29
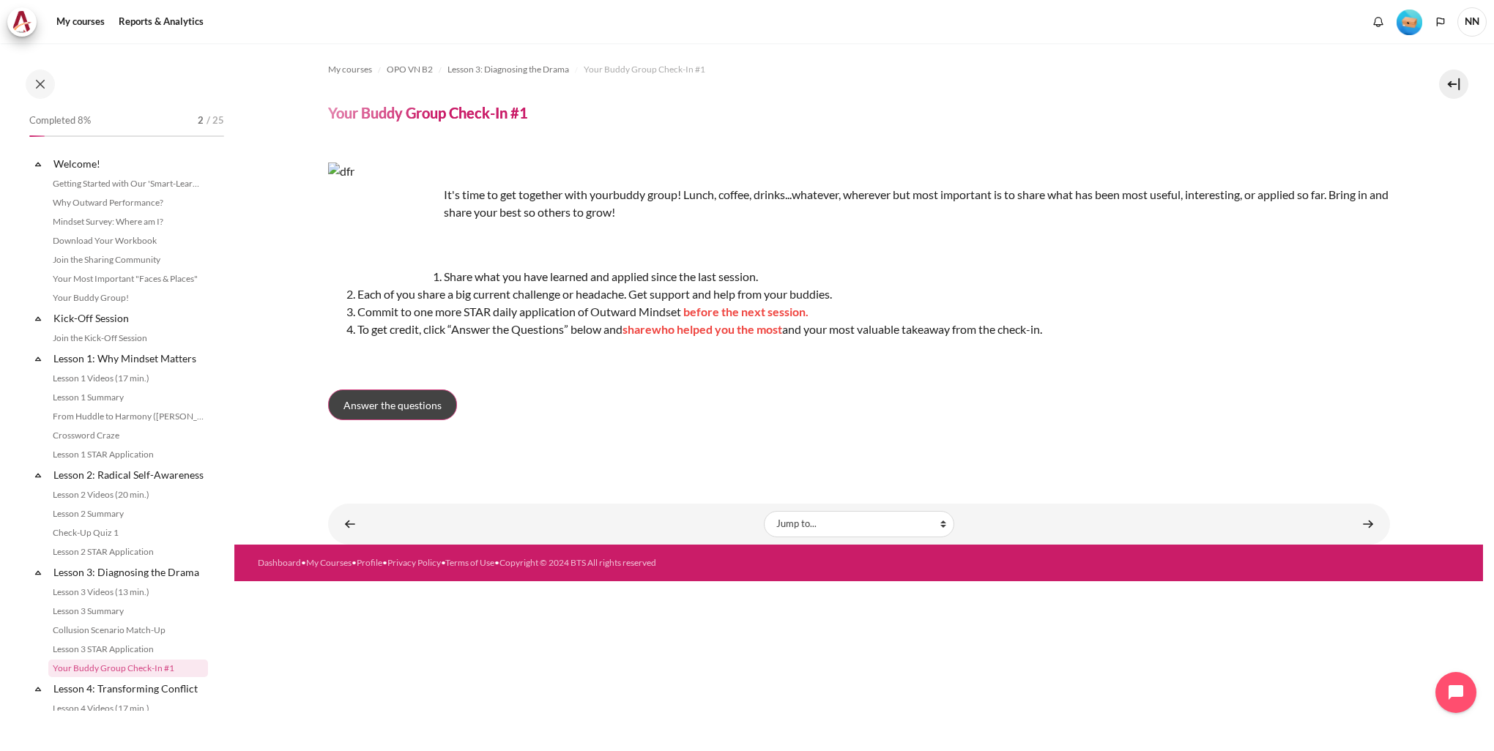
scroll to position [274, 0]
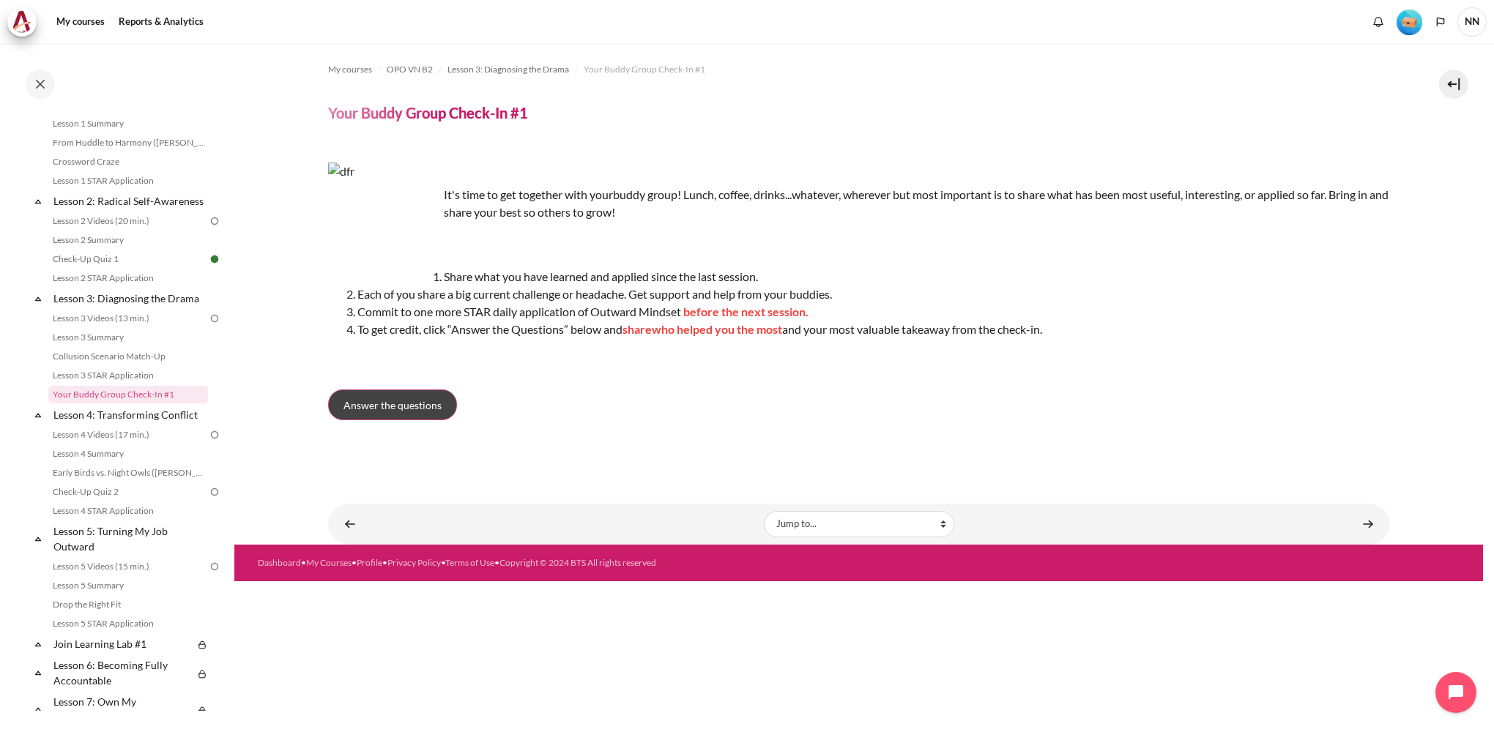
click at [418, 403] on span "Answer the questions" at bounding box center [392, 405] width 98 height 15
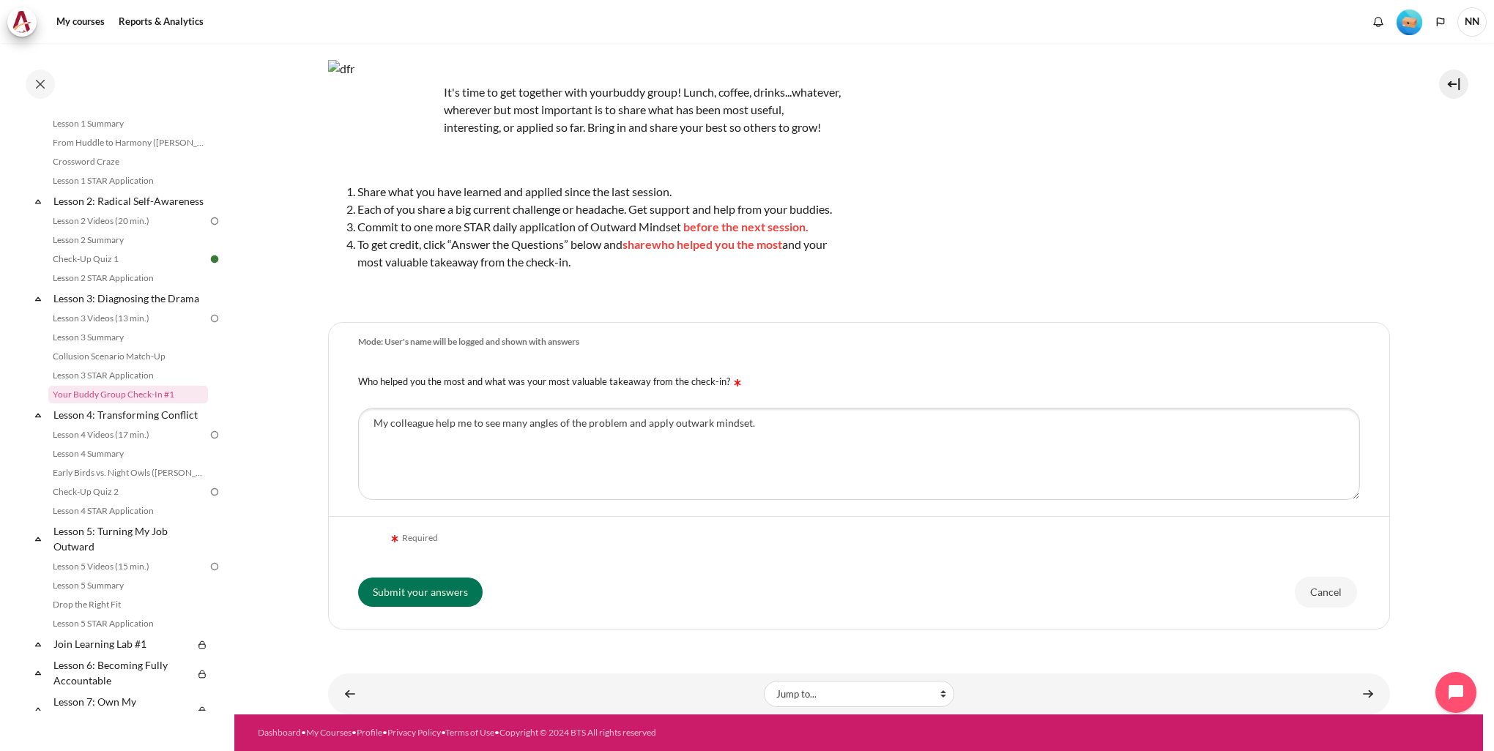
scroll to position [107, 0]
click at [452, 591] on input "Submit your answers" at bounding box center [420, 592] width 125 height 29
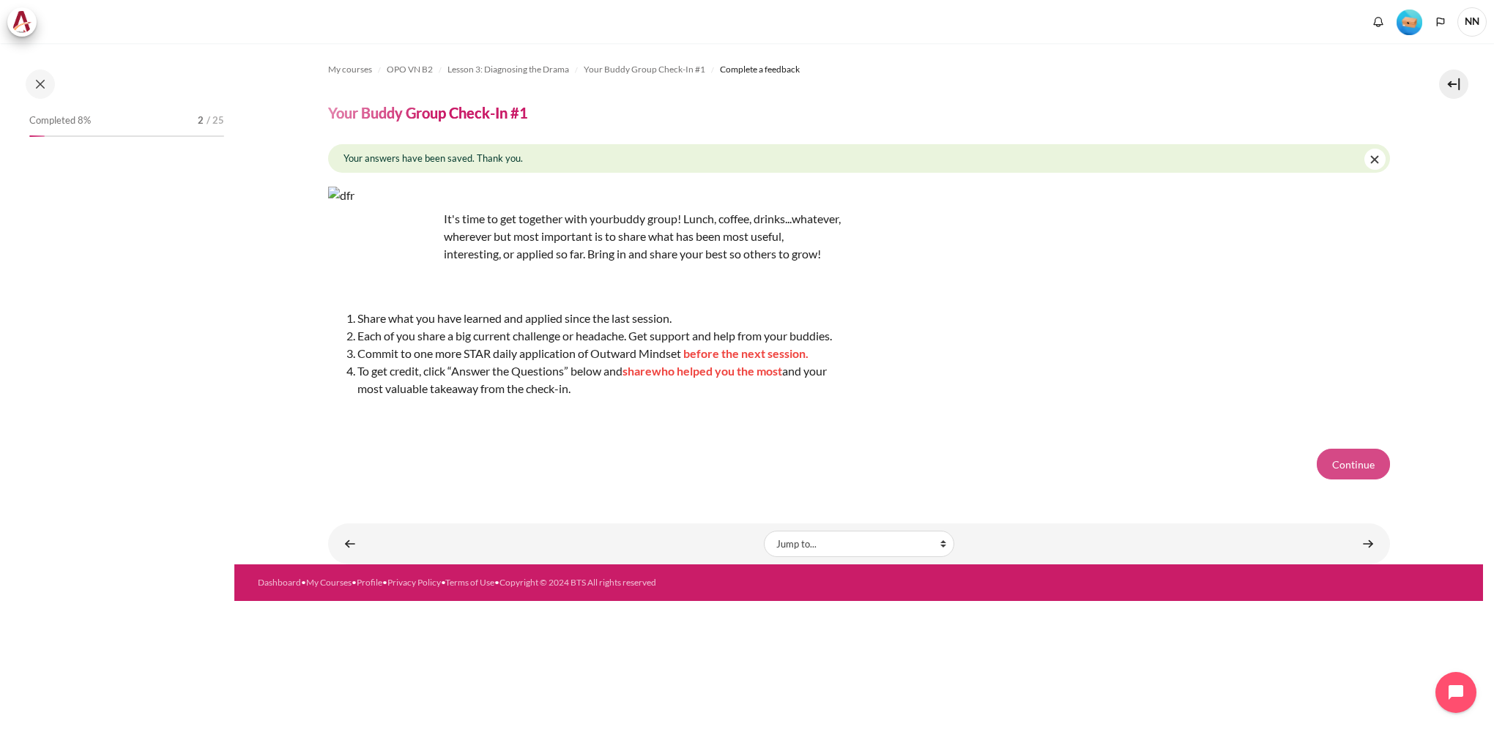
click at [1364, 480] on button "Continue" at bounding box center [1353, 464] width 73 height 31
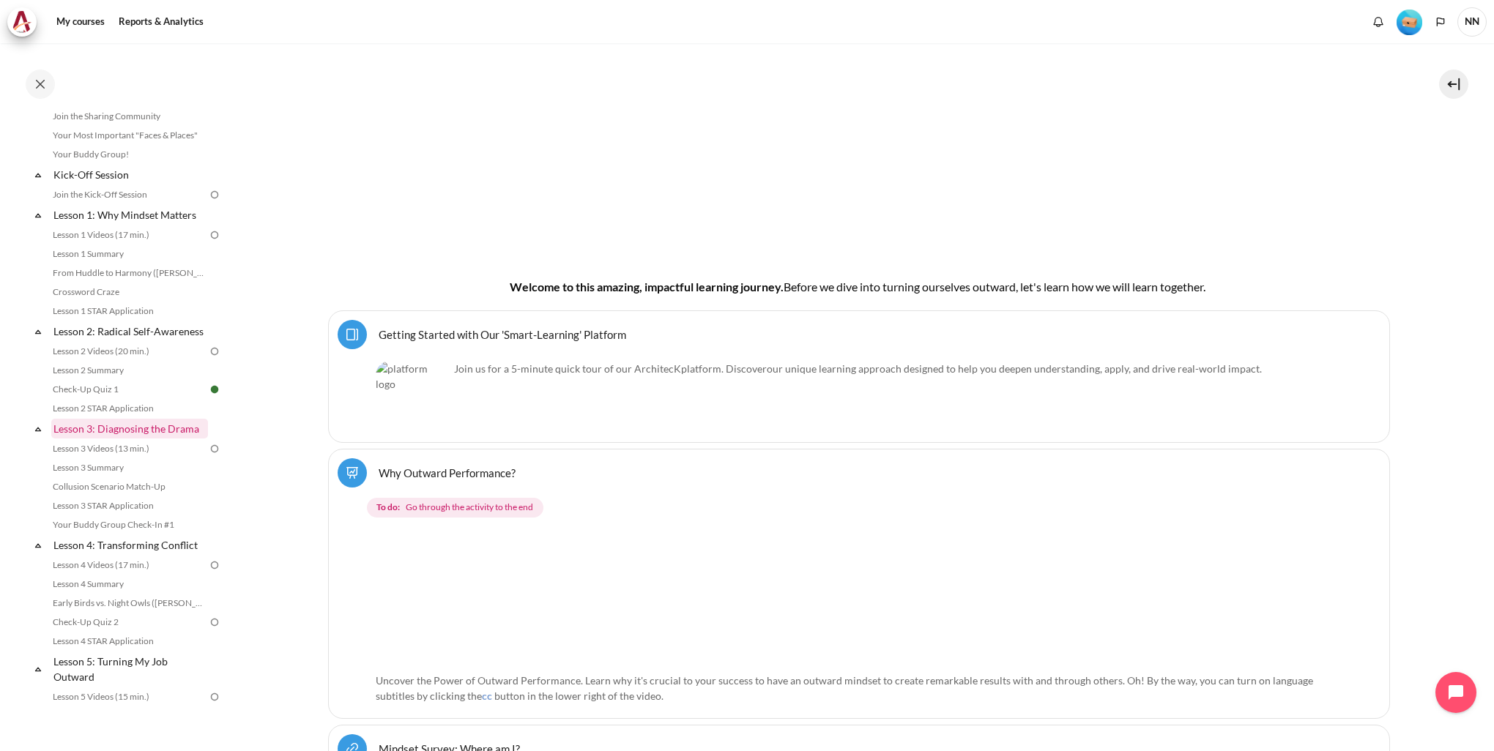
scroll to position [220, 0]
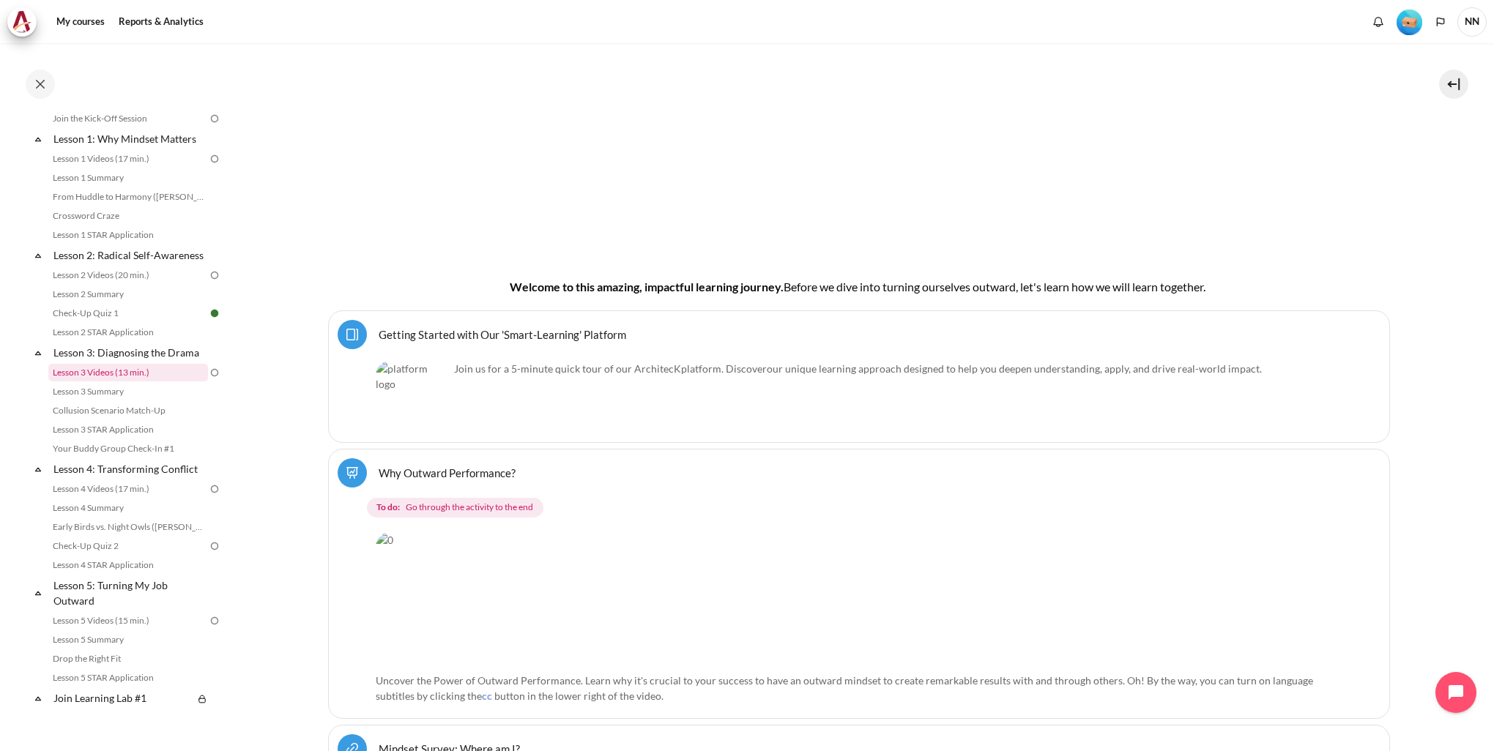
click at [165, 382] on link "Lesson 3 Videos (13 min.)" at bounding box center [128, 373] width 160 height 18
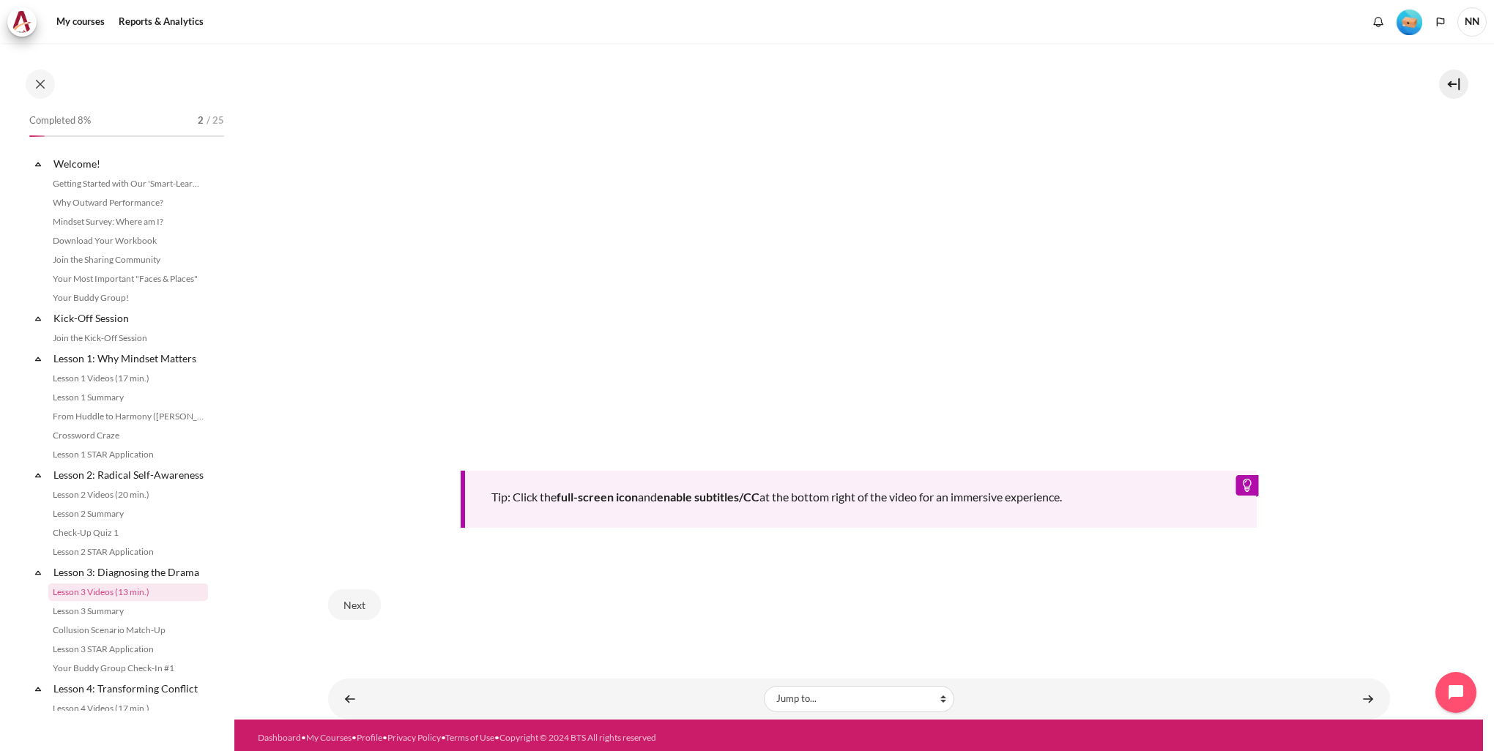
scroll to position [198, 0]
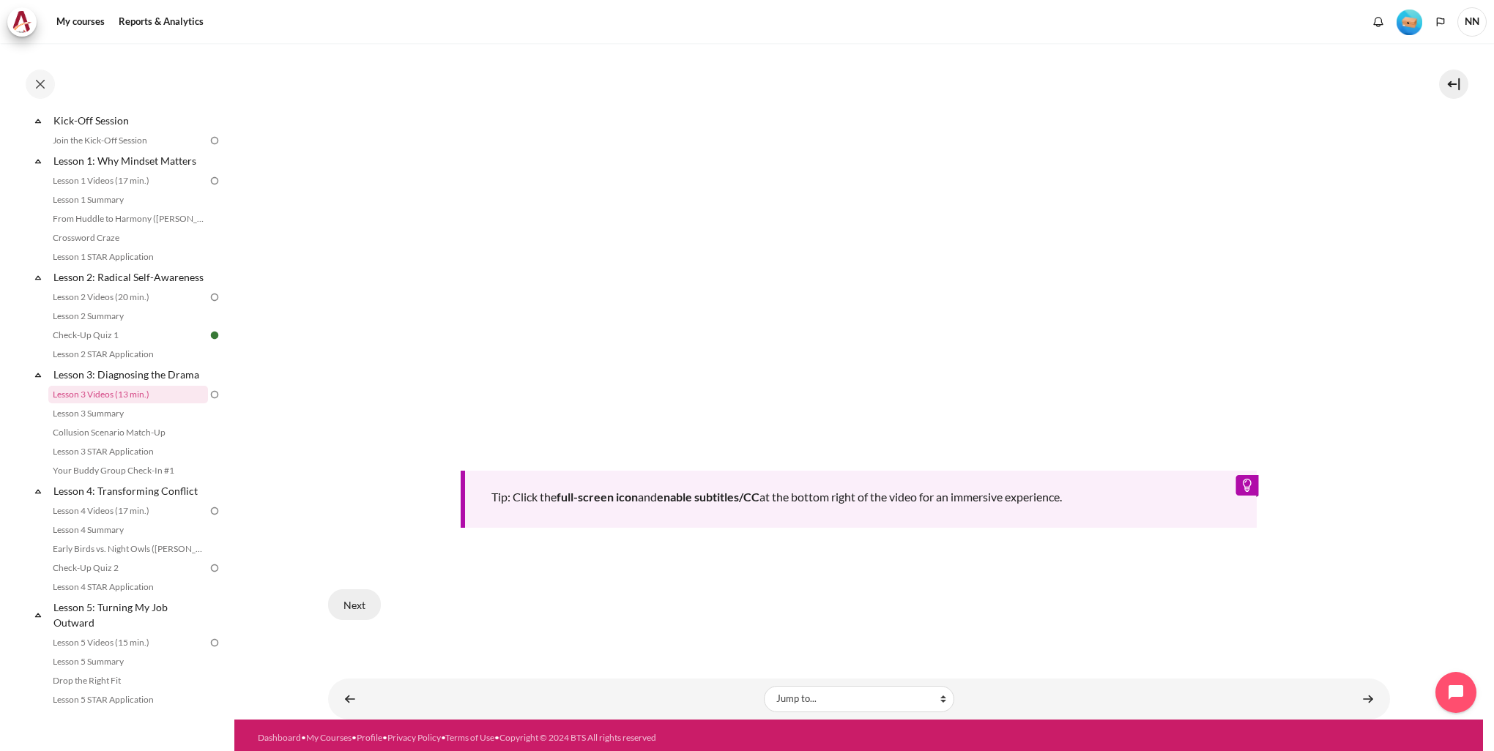
click at [357, 598] on button "Next" at bounding box center [354, 605] width 53 height 31
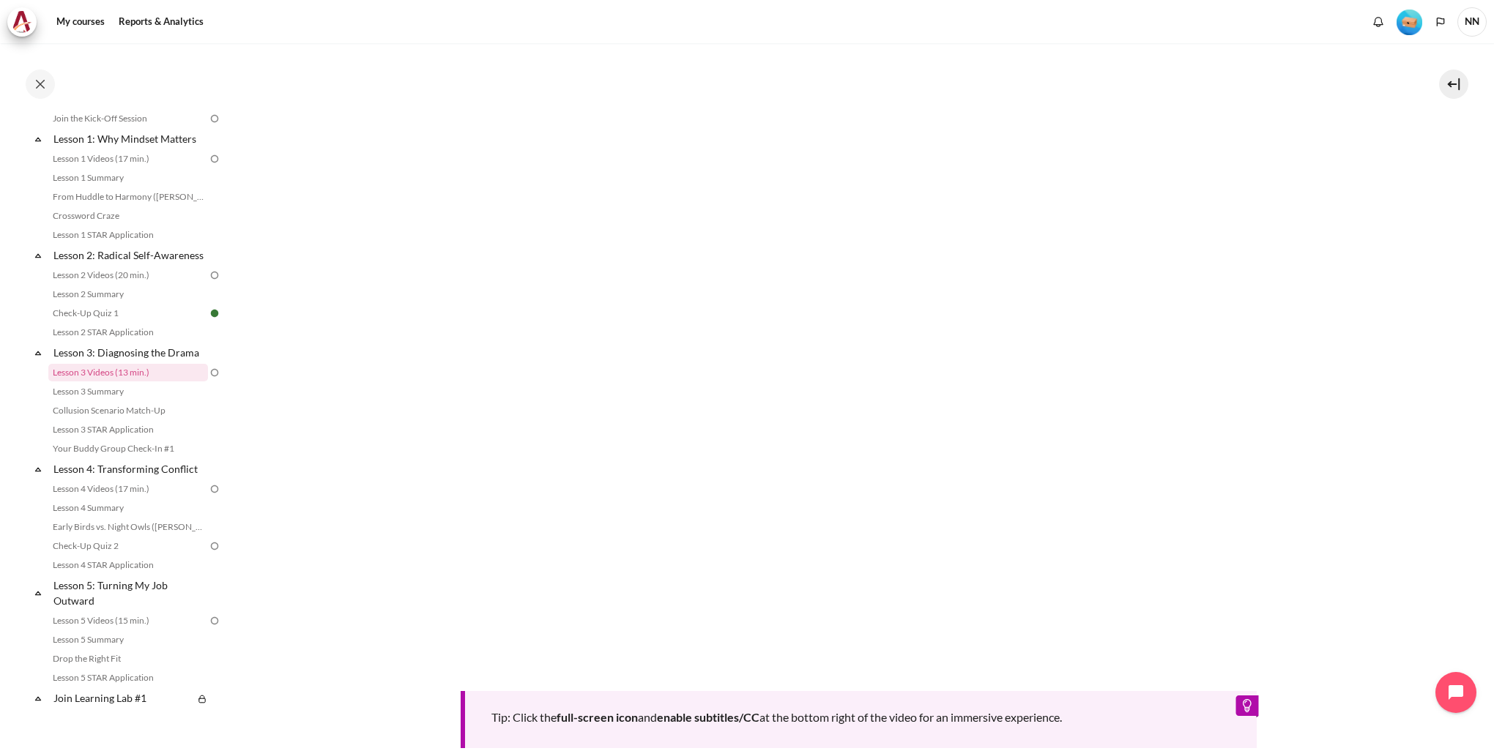
scroll to position [331, 0]
